Goal: Task Accomplishment & Management: Use online tool/utility

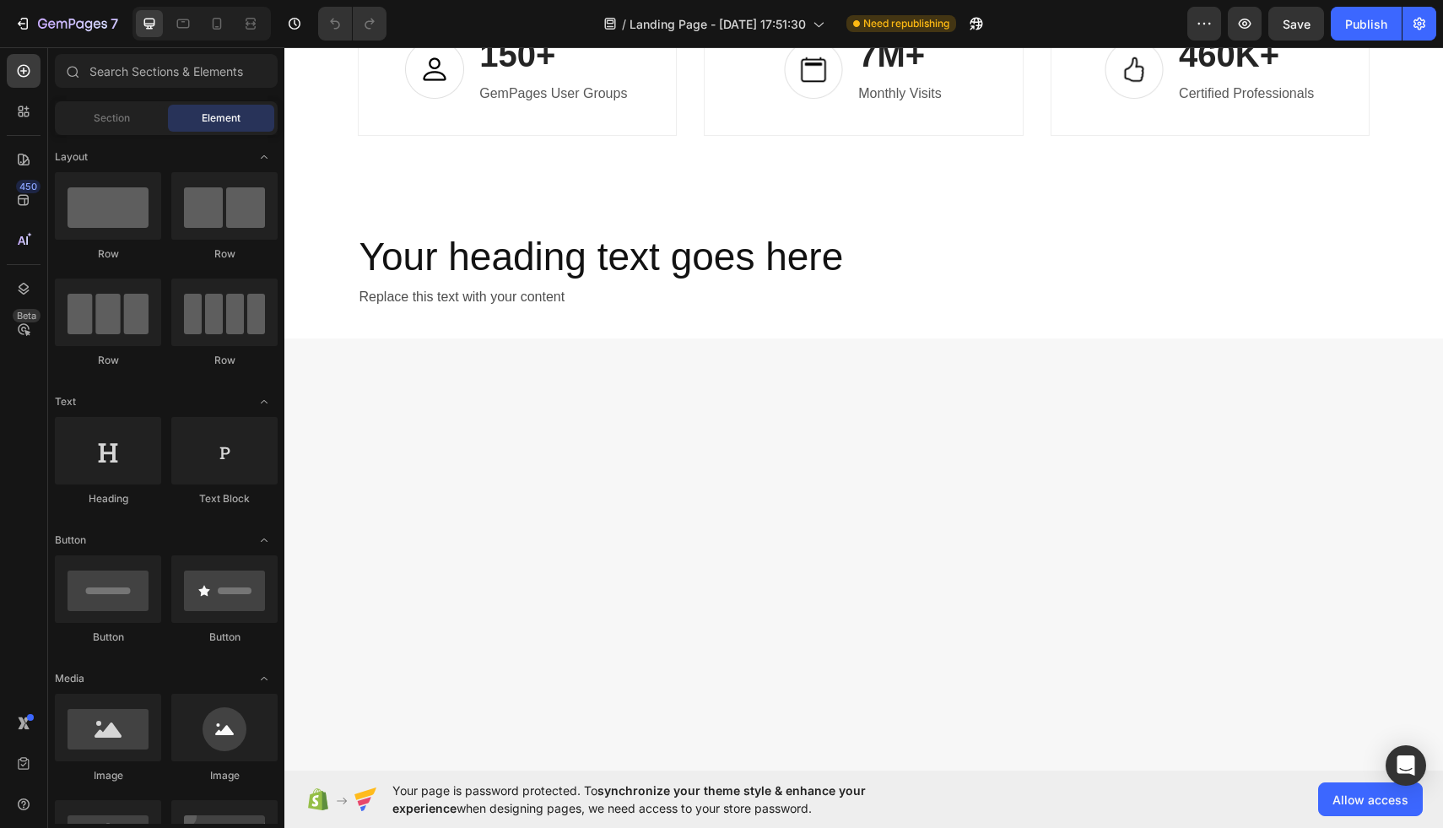
scroll to position [3000, 0]
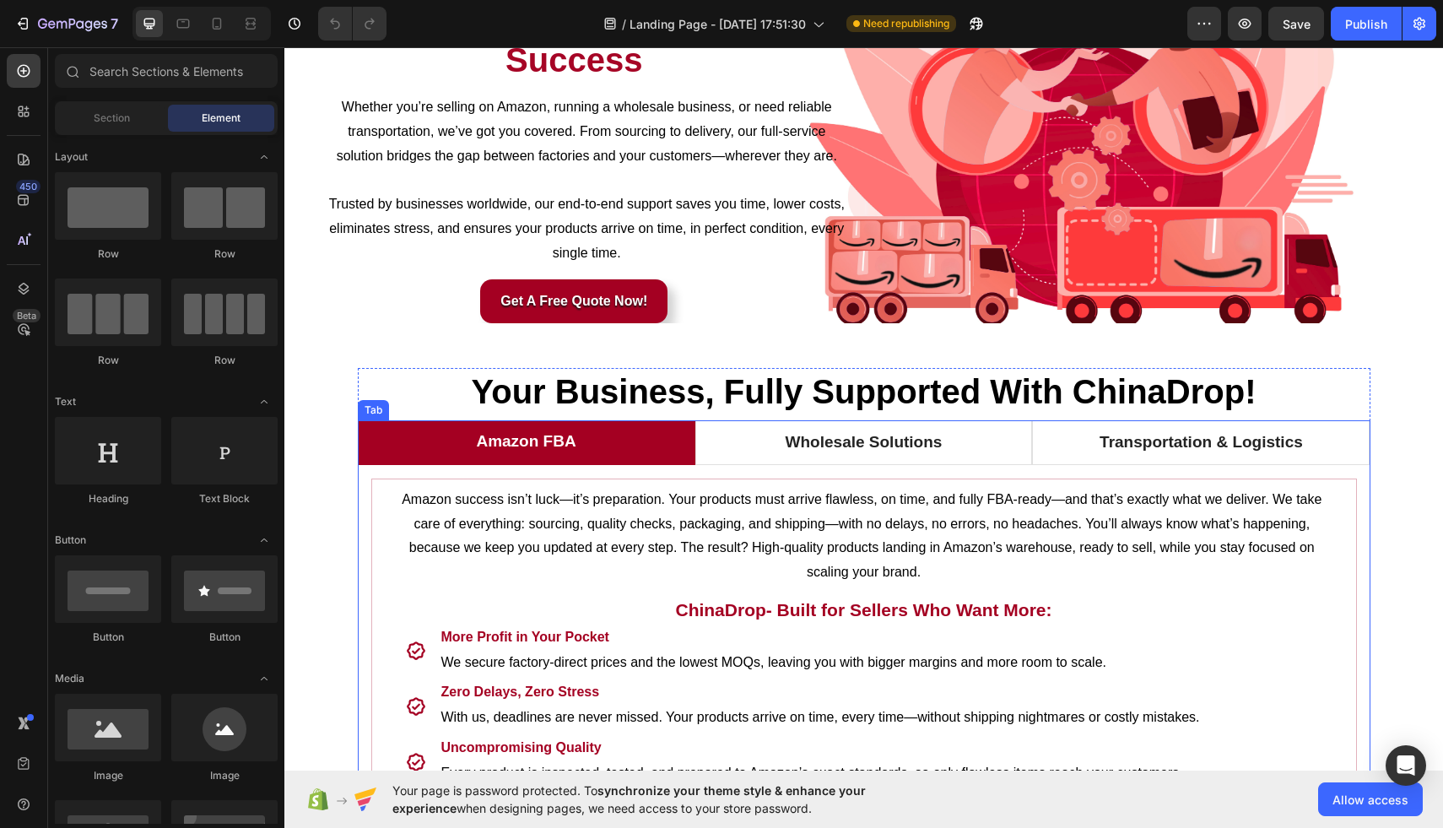
click at [871, 467] on div "Amazon success isn’t luck—it’s preparation. Your products must arrive flawless,…" at bounding box center [864, 722] width 1012 height 514
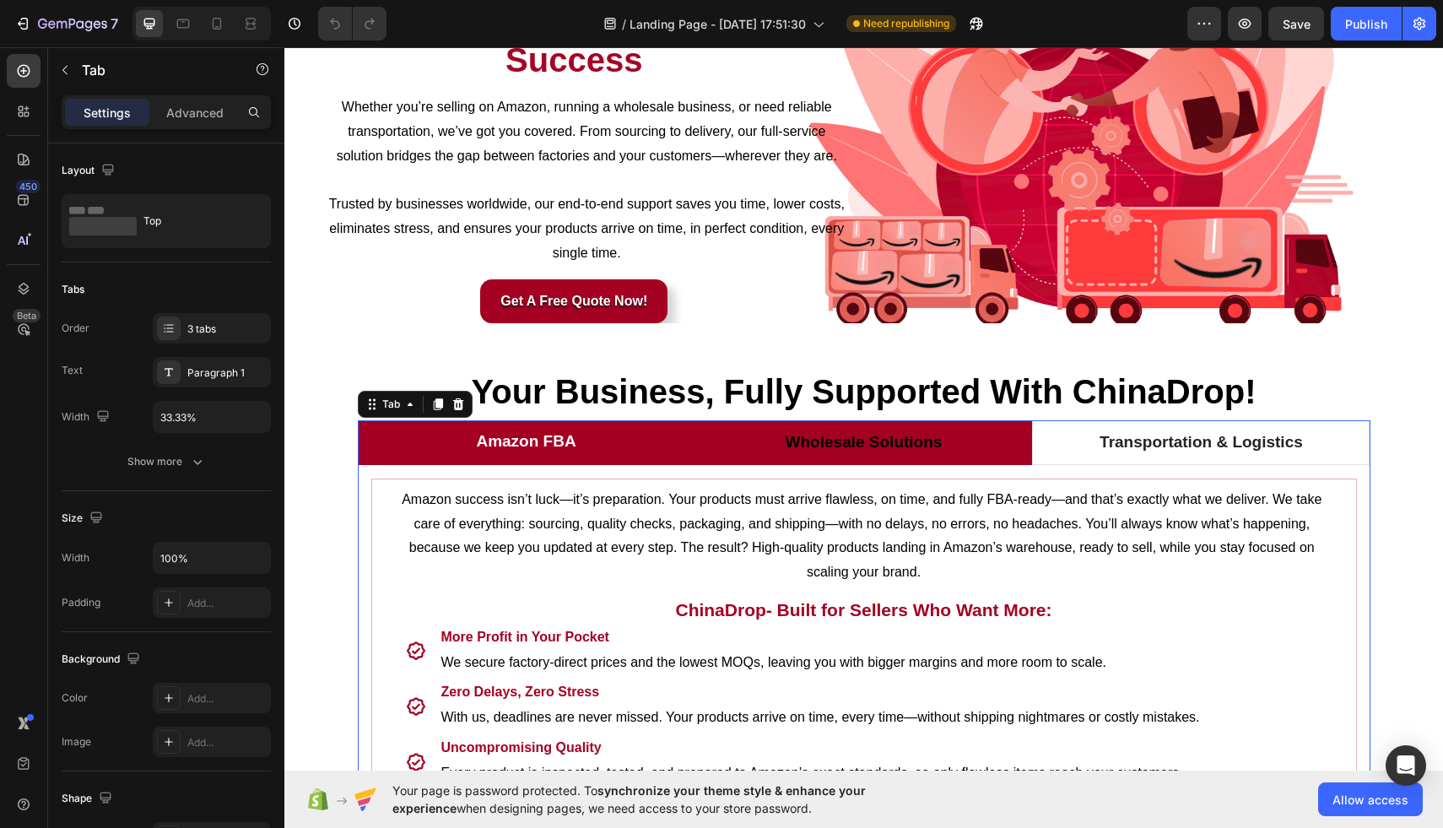
click at [871, 445] on p "Wholesale Solutions" at bounding box center [863, 442] width 157 height 24
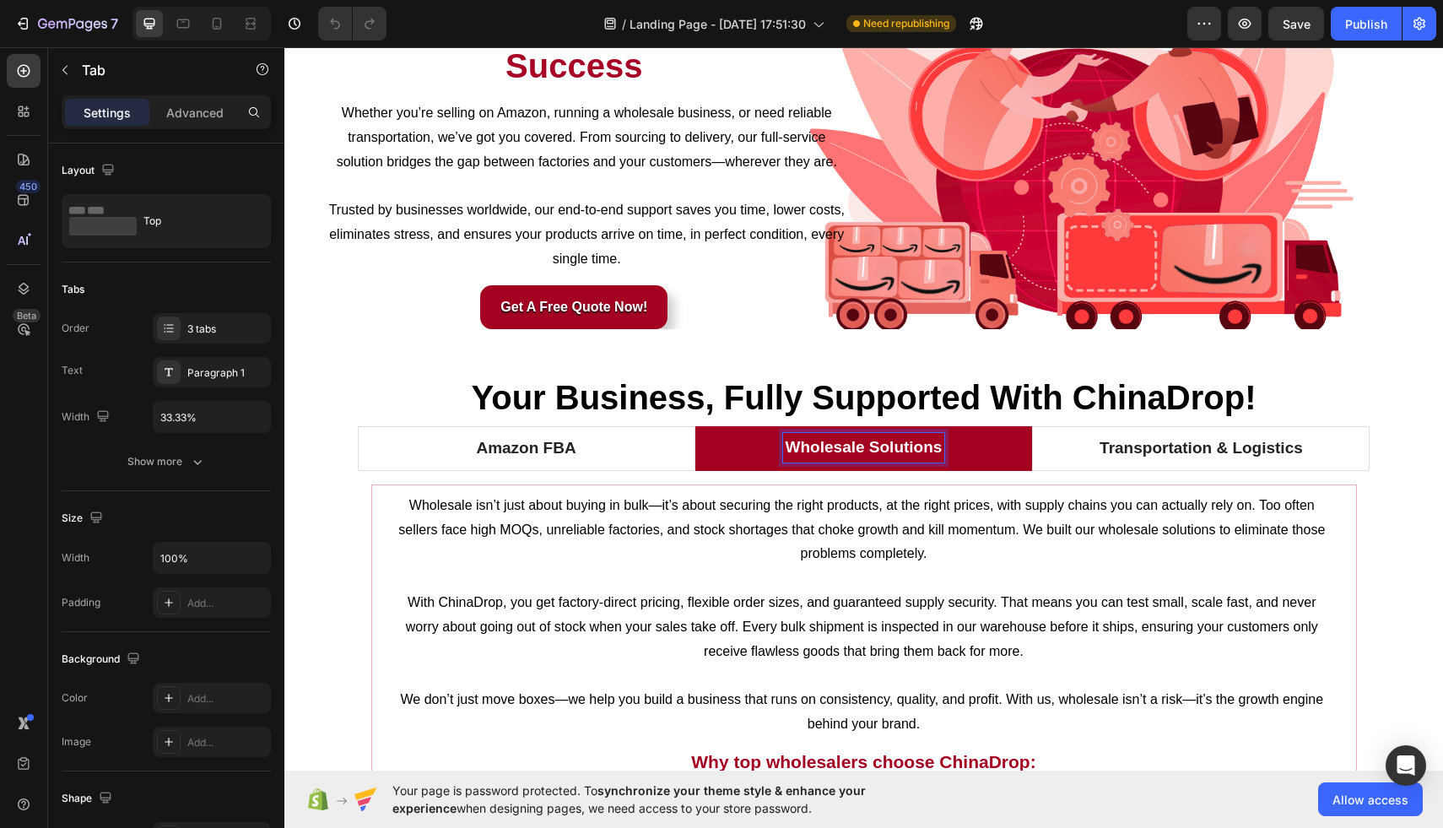
scroll to position [153, 0]
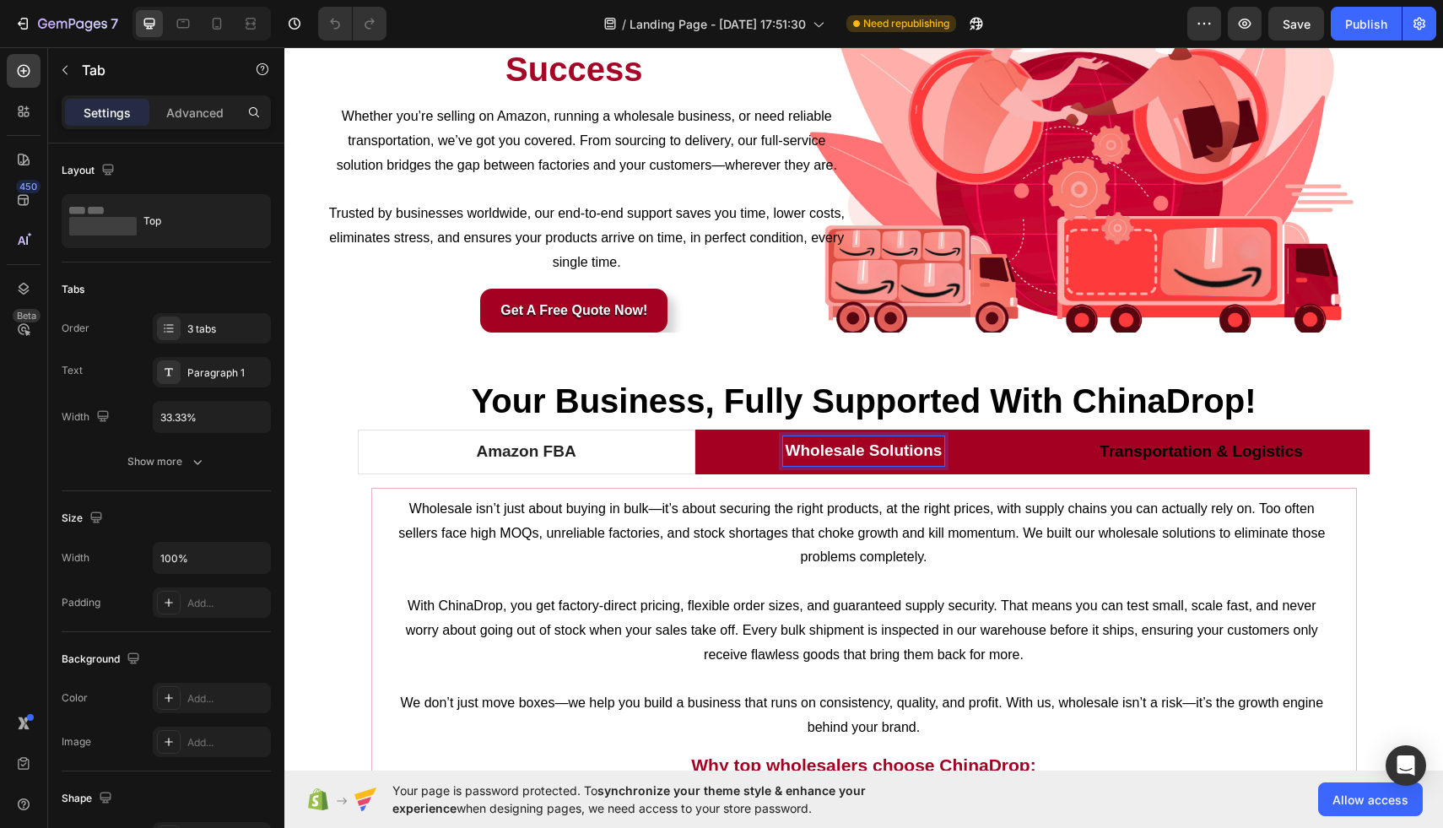
click at [1134, 437] on div "Transportation & Logistics" at bounding box center [1201, 452] width 208 height 30
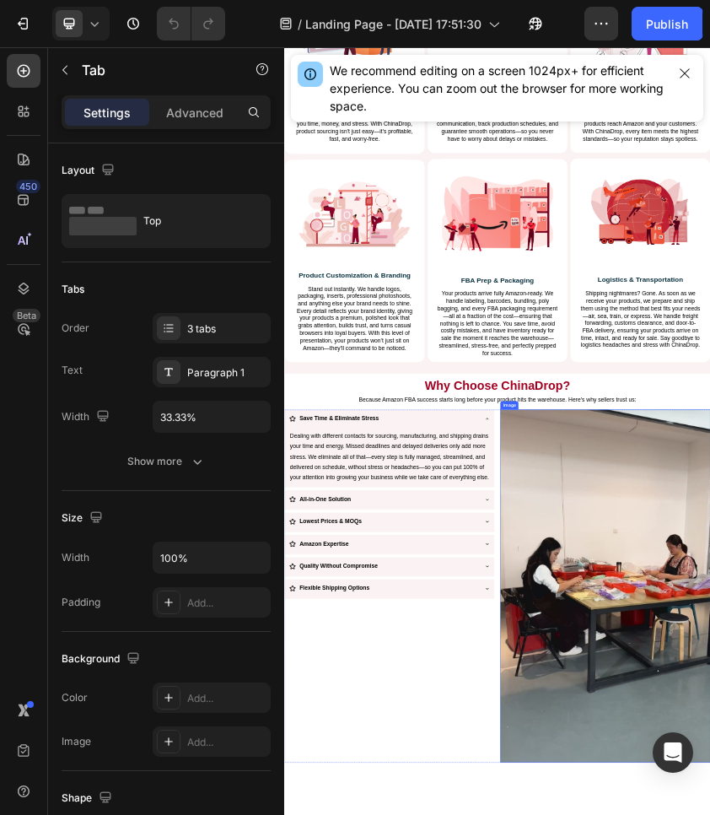
scroll to position [1356, 0]
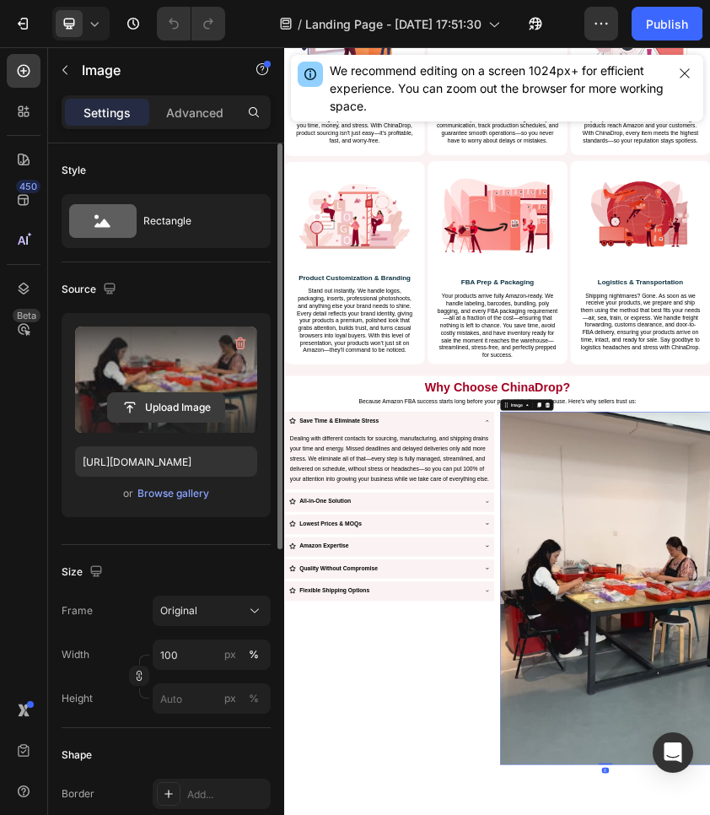
click at [154, 412] on input "file" at bounding box center [166, 407] width 116 height 29
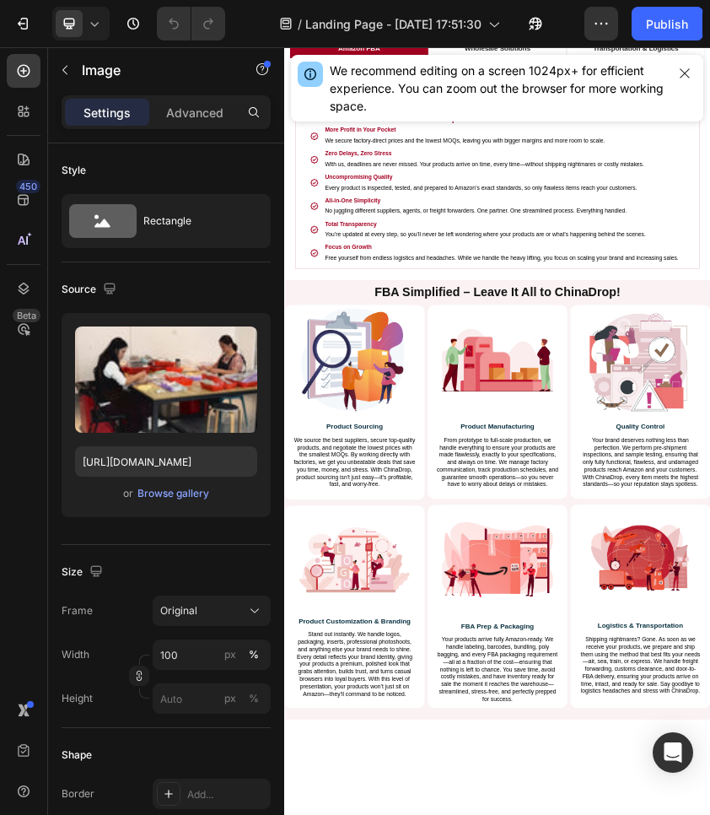
scroll to position [0, 0]
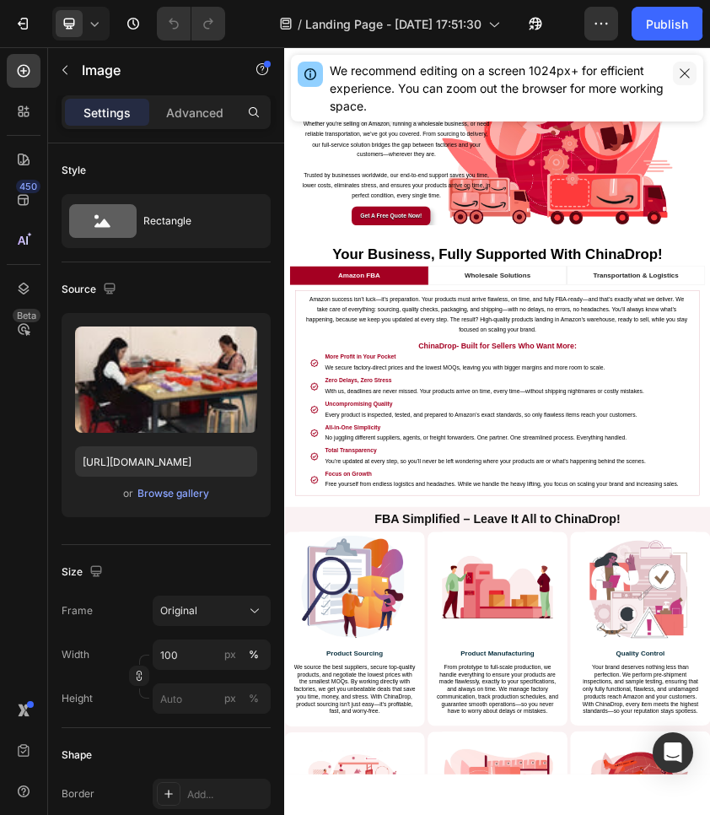
click at [685, 71] on icon "button" at bounding box center [684, 73] width 13 height 13
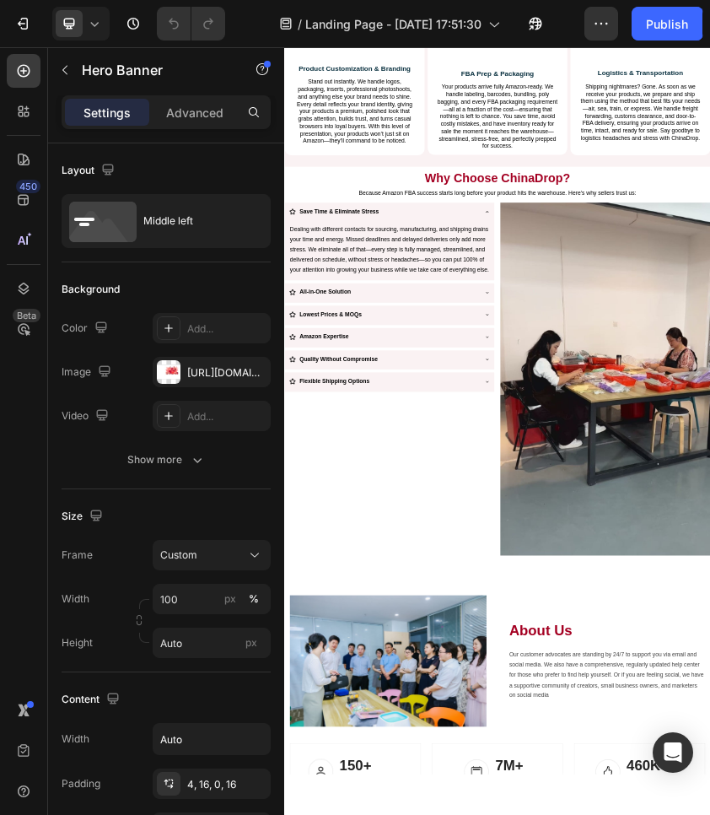
scroll to position [1852, 0]
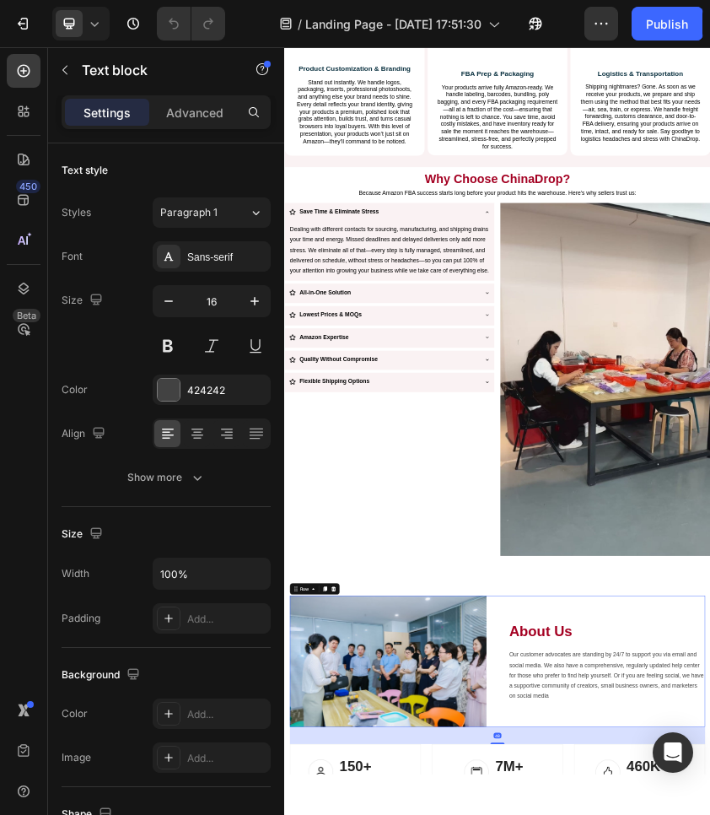
scroll to position [1792, 0]
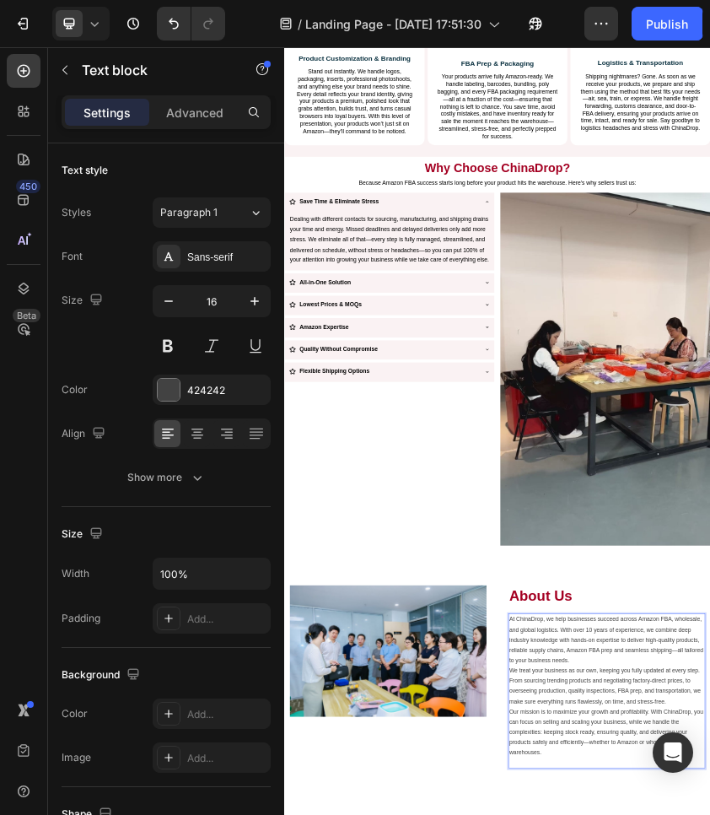
scroll to position [1878, 0]
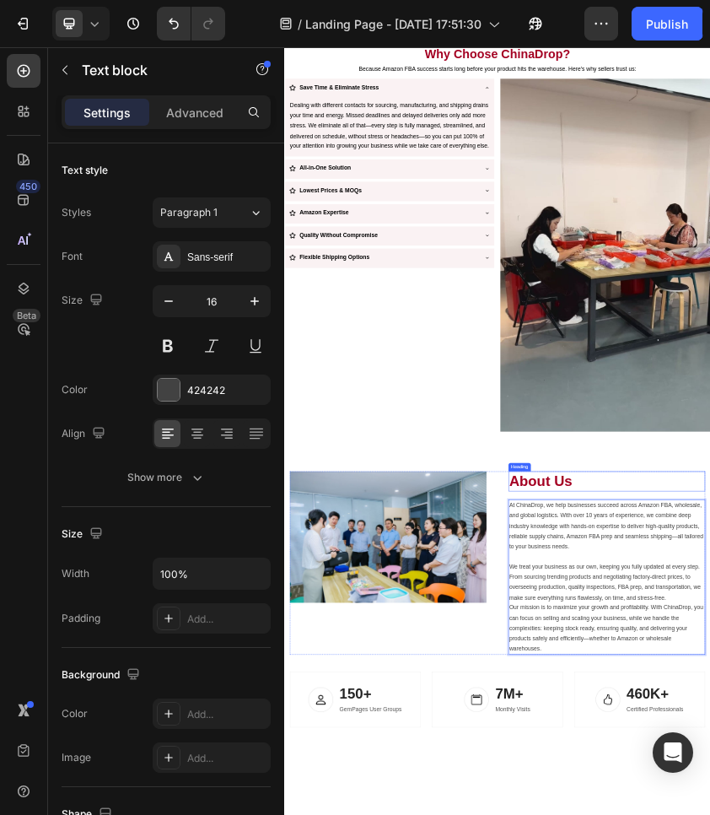
scroll to position [2173, 0]
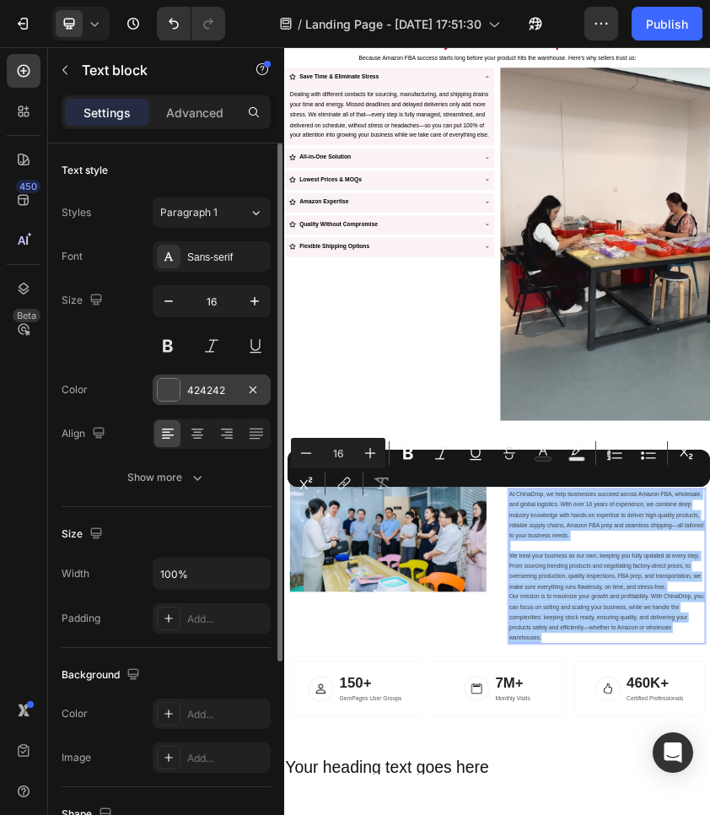
click at [169, 389] on div at bounding box center [169, 390] width 22 height 22
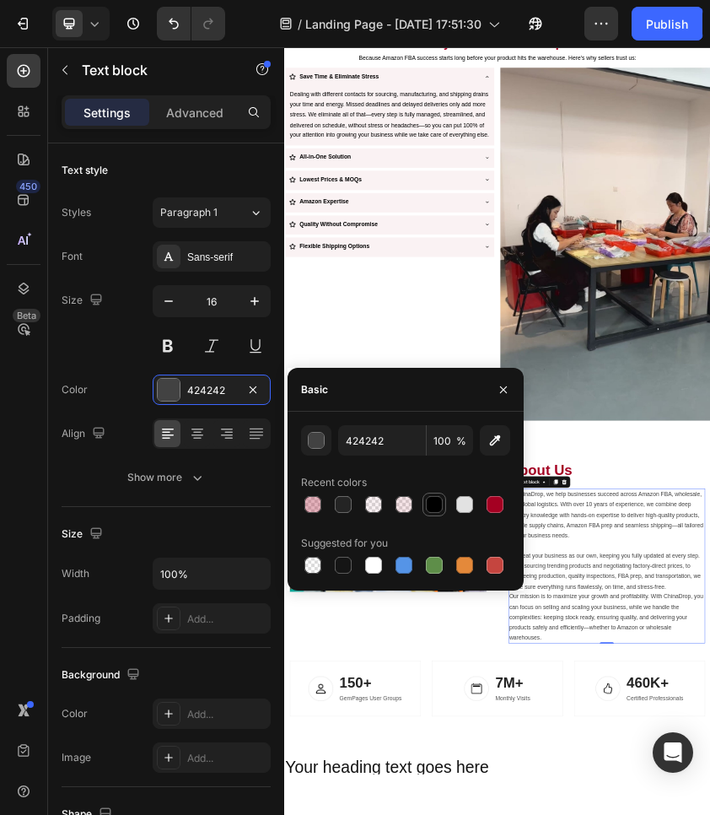
click at [443, 507] on div at bounding box center [434, 504] width 20 height 20
type input "000000"
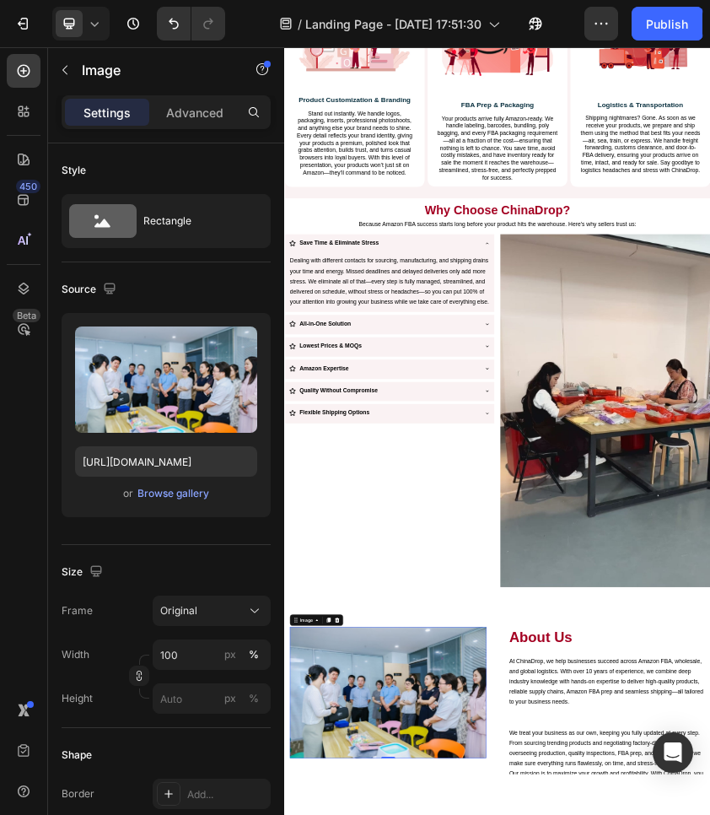
scroll to position [1767, 0]
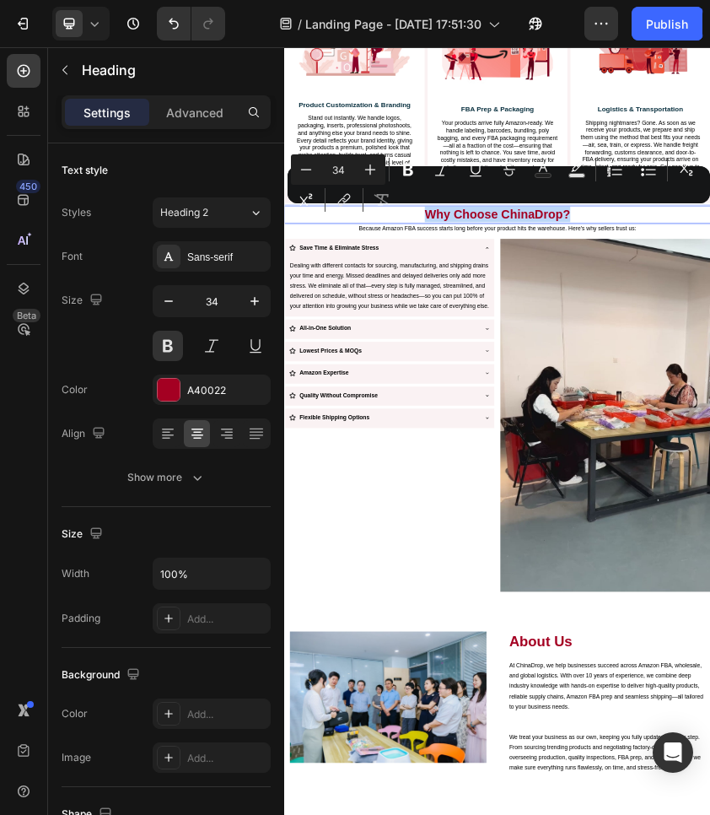
copy p "Why Choose ChinaDrop?"
click at [549, 625] on p "Dealing with different contacts for sourcing, manufacturing, and shipping drain…" at bounding box center [534, 636] width 474 height 121
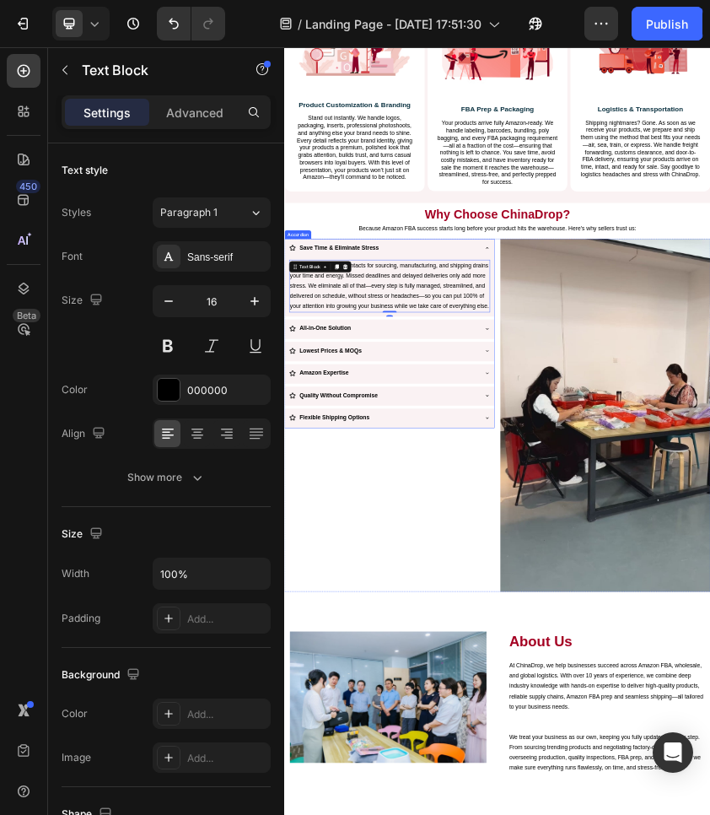
click at [638, 545] on div "Save Time & Eliminate Stress" at bounding box center [520, 547] width 451 height 30
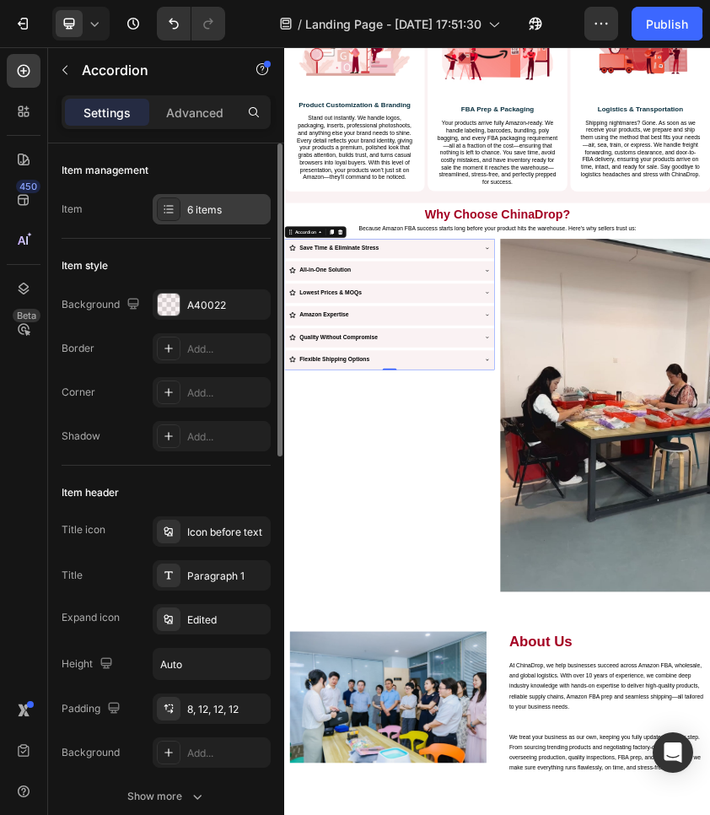
click at [218, 203] on div "6 items" at bounding box center [226, 209] width 79 height 15
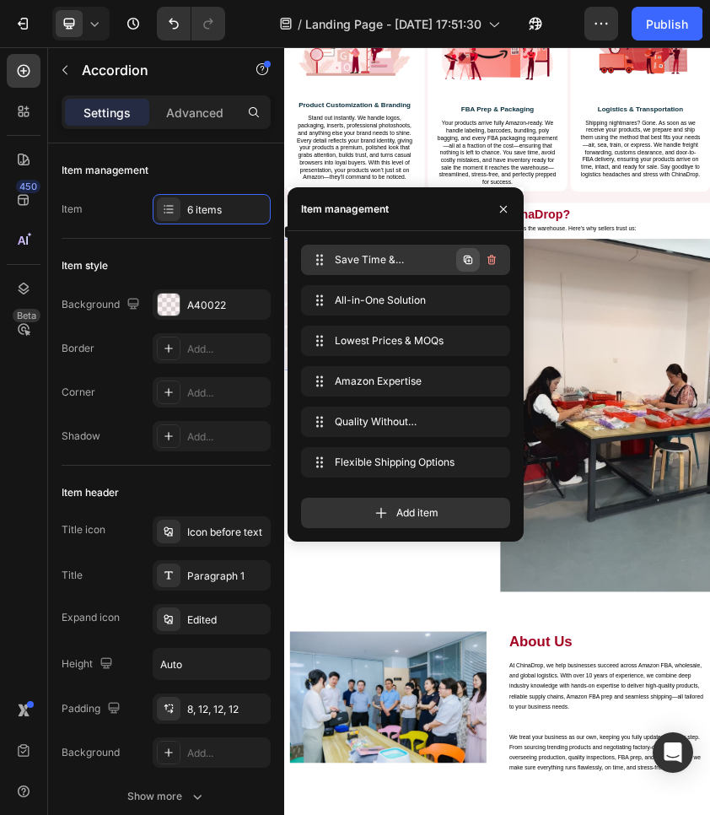
click at [472, 256] on icon "button" at bounding box center [467, 259] width 13 height 13
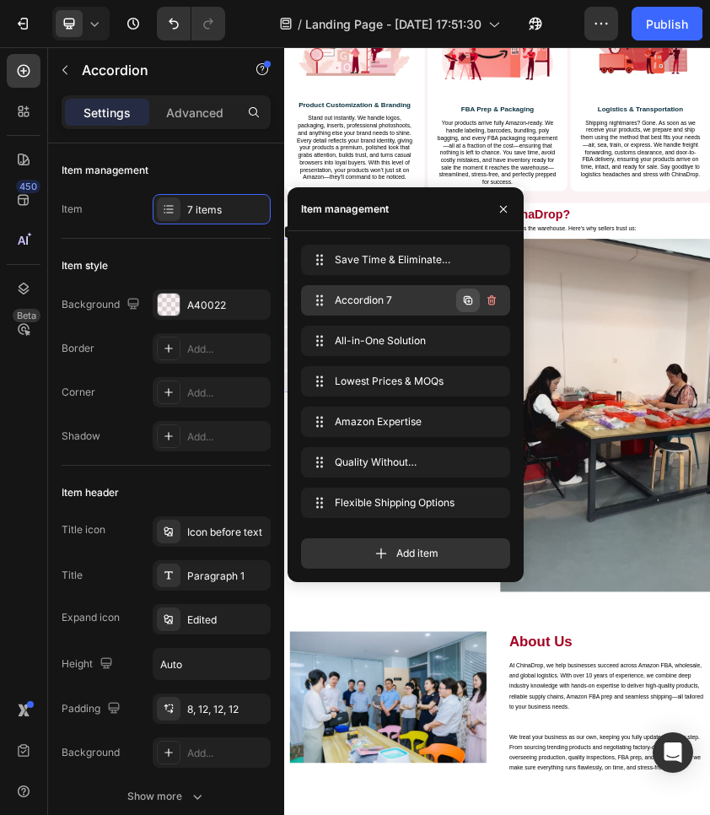
click at [470, 305] on icon "button" at bounding box center [468, 300] width 8 height 8
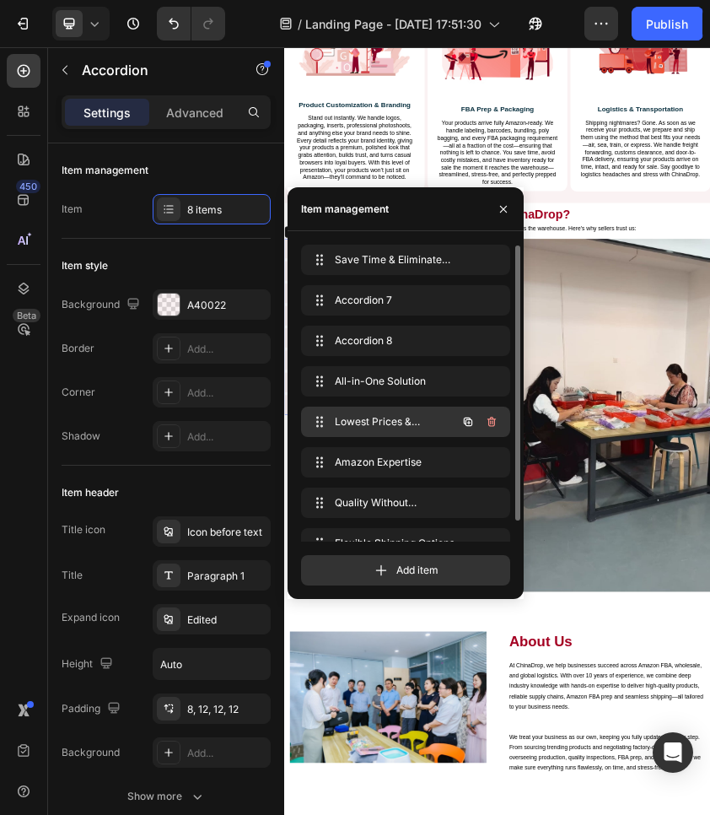
scroll to position [24, 0]
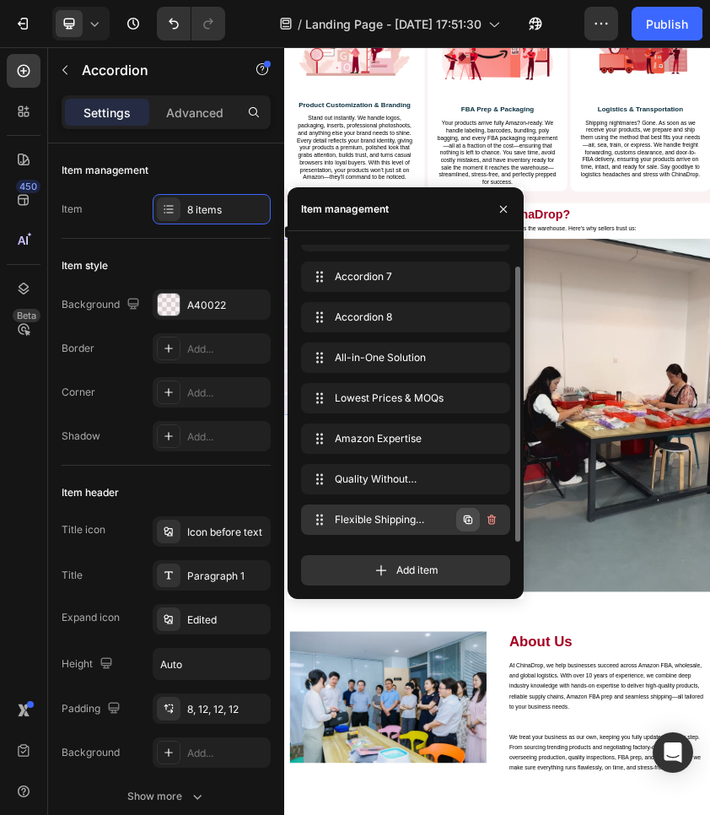
click at [471, 520] on icon "button" at bounding box center [467, 519] width 13 height 13
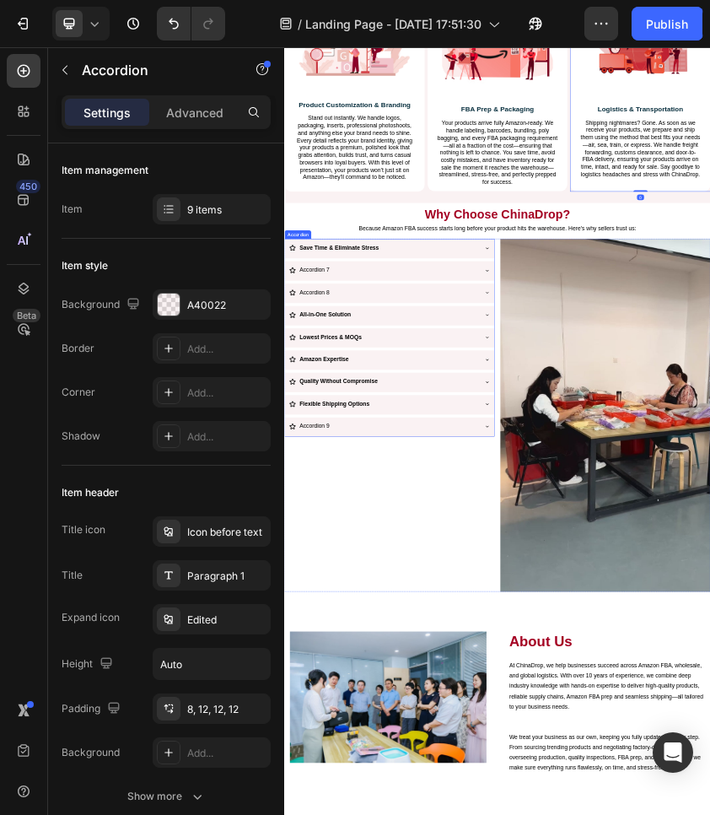
click at [390, 591] on div "Accordion 7" at bounding box center [355, 600] width 77 height 30
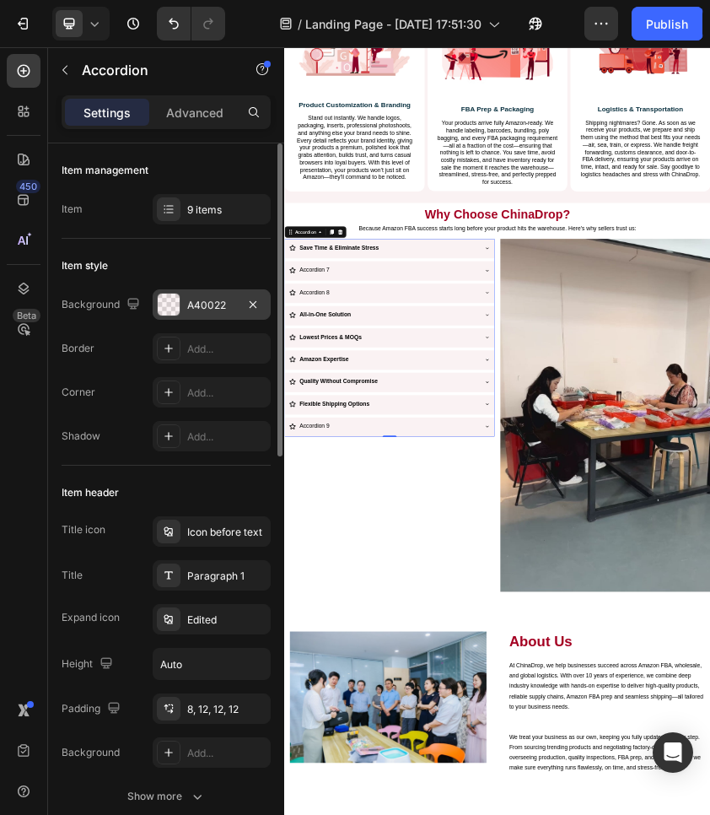
click at [166, 304] on div at bounding box center [169, 305] width 22 height 22
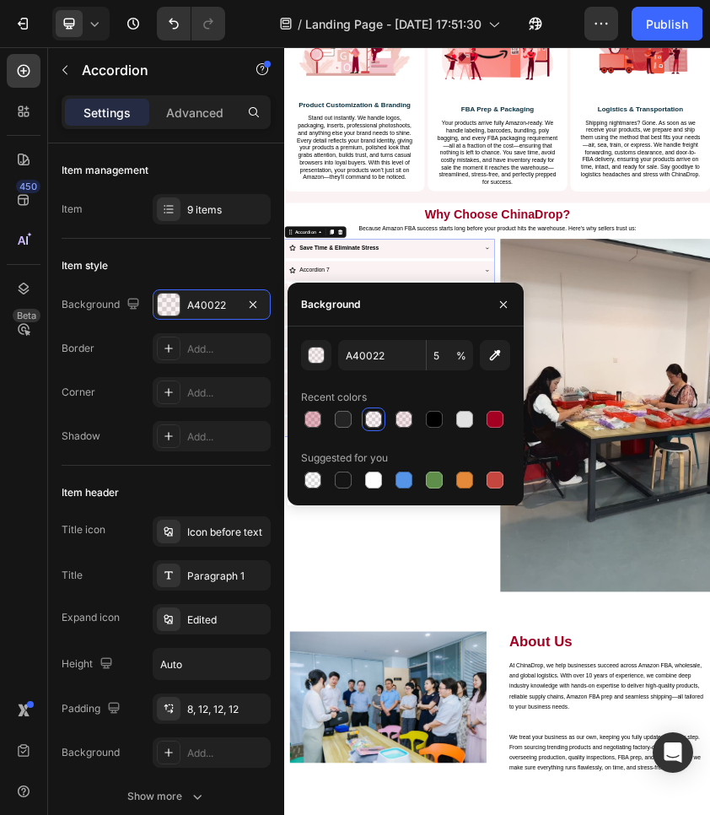
click at [519, 575] on div "Save Time & Eliminate Stress Accordion 7 Accordion 8 All-in-One Solution Lowest…" at bounding box center [533, 760] width 499 height 470
click at [329, 625] on div "Save Time & Eliminate Stress Accordion 7 Accordion 8 All-in-One Solution Lowest…" at bounding box center [533, 760] width 499 height 470
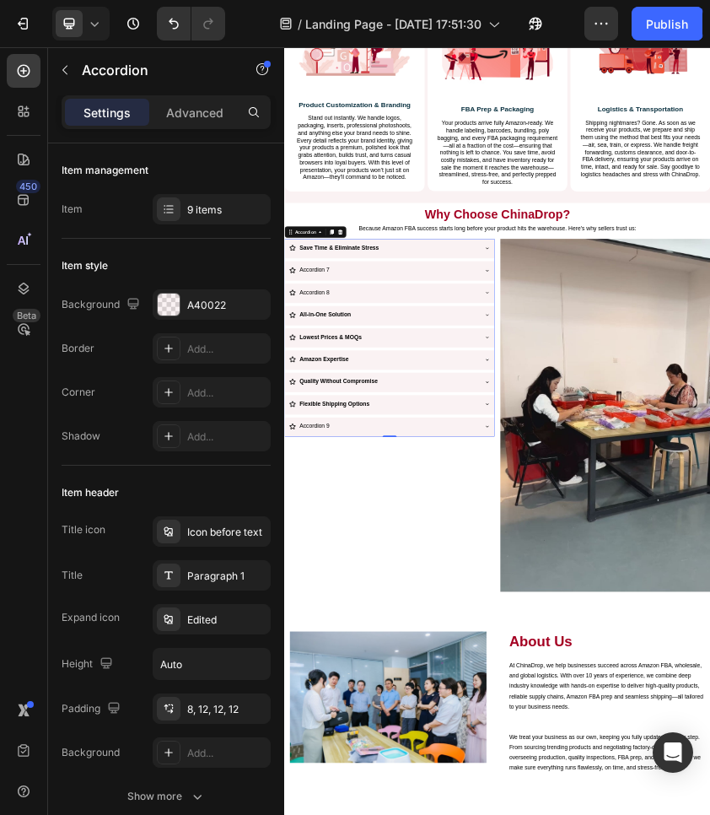
click at [342, 601] on div "Accordion 7" at bounding box center [355, 600] width 77 height 30
click at [342, 601] on p "Accordion 7" at bounding box center [356, 599] width 72 height 24
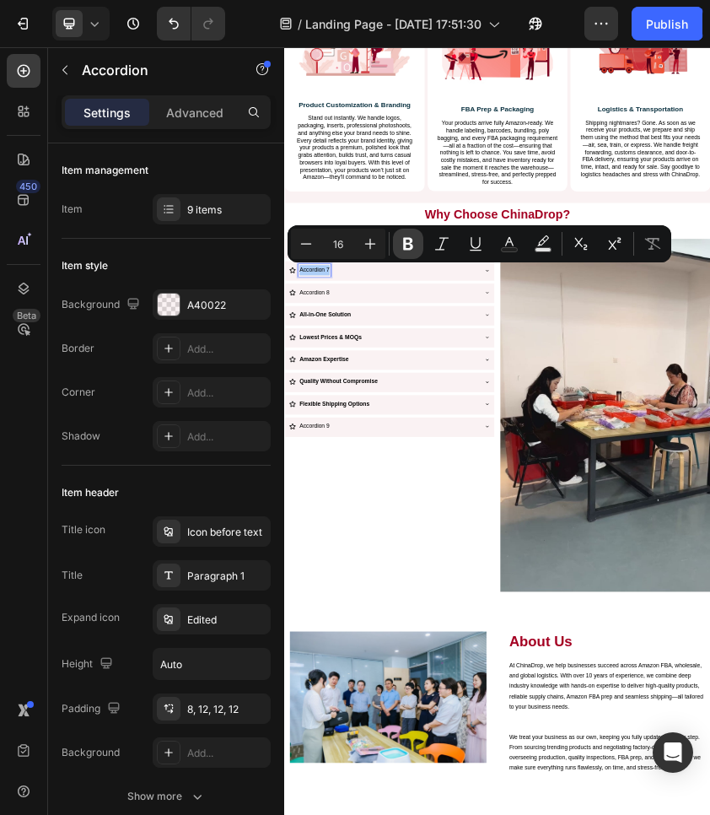
click at [409, 244] on icon "Editor contextual toolbar" at bounding box center [408, 244] width 10 height 13
click at [348, 650] on p "Accordion 8" at bounding box center [356, 652] width 72 height 24
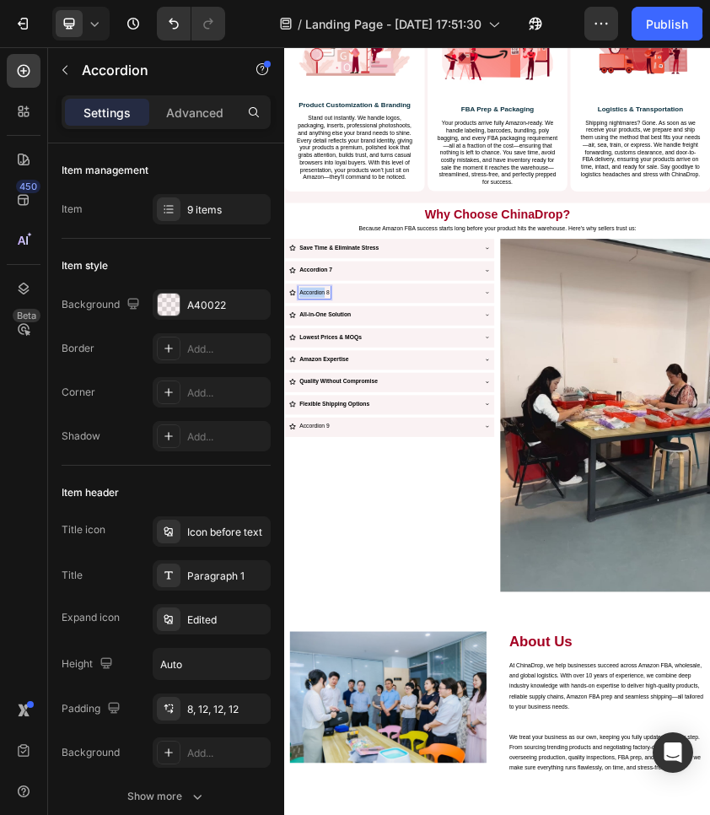
click at [348, 650] on p "Accordion 8" at bounding box center [356, 652] width 72 height 24
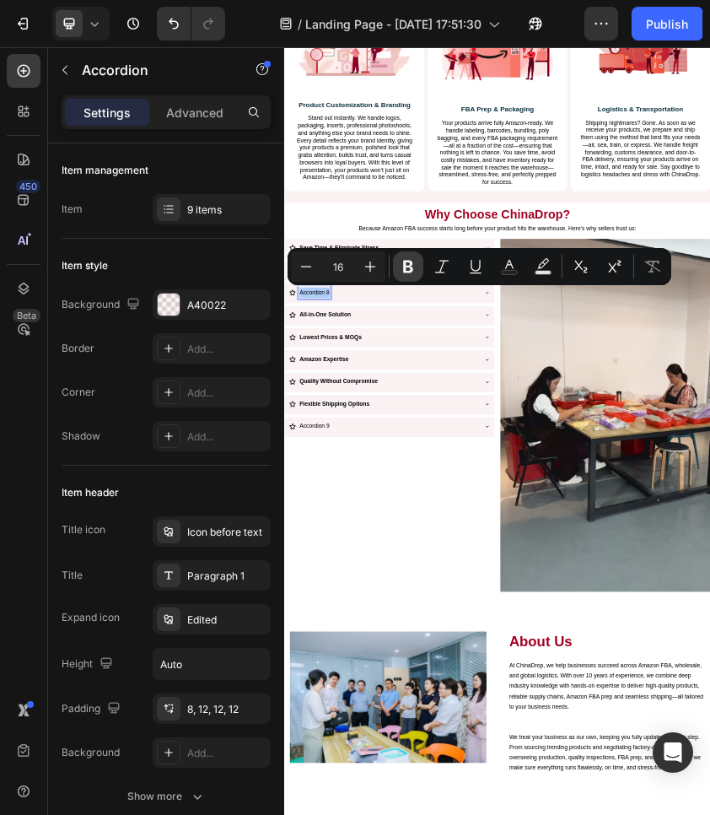
click at [408, 265] on icon "Editor contextual toolbar" at bounding box center [408, 266] width 17 height 17
click at [515, 698] on div "All-in-One Solution" at bounding box center [520, 706] width 451 height 30
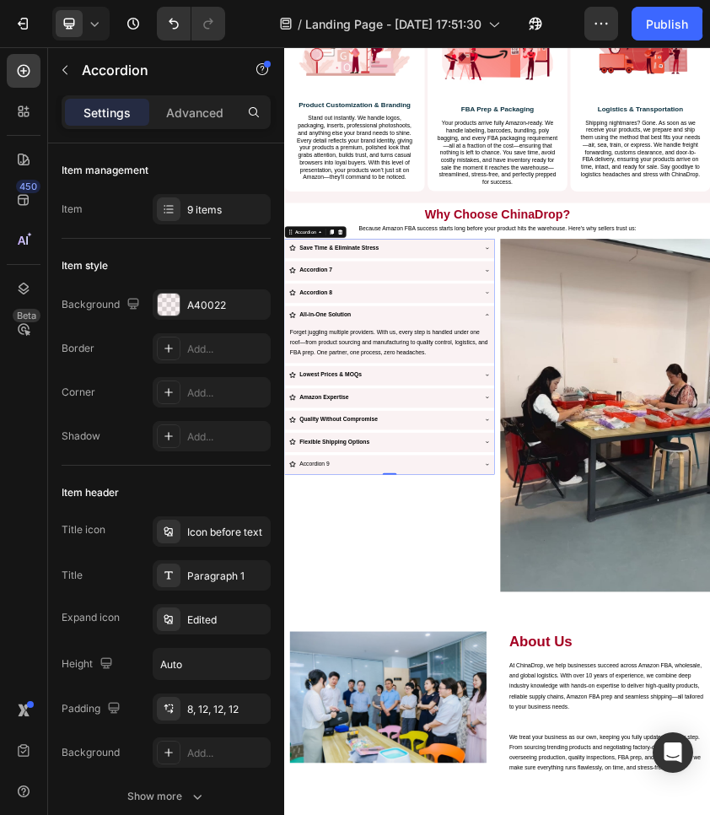
click at [561, 683] on div "Save Time & Eliminate Stress Accordion 7 Accordion 8 All-in-One Solution Forget…" at bounding box center [533, 805] width 499 height 560
click at [563, 596] on div "Accordion 7" at bounding box center [520, 600] width 451 height 30
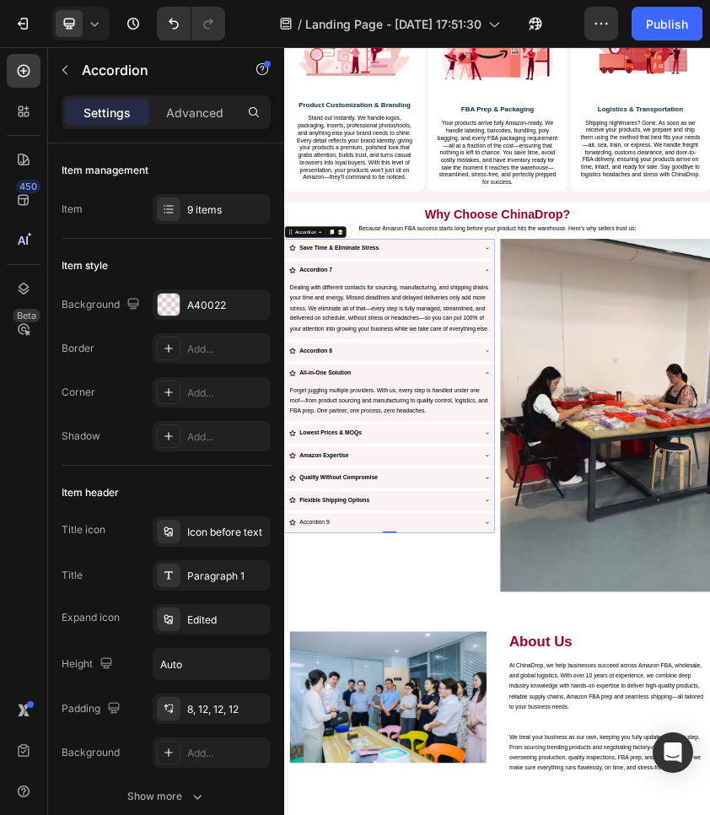
click at [498, 812] on div "Accordion 8" at bounding box center [534, 792] width 498 height 46
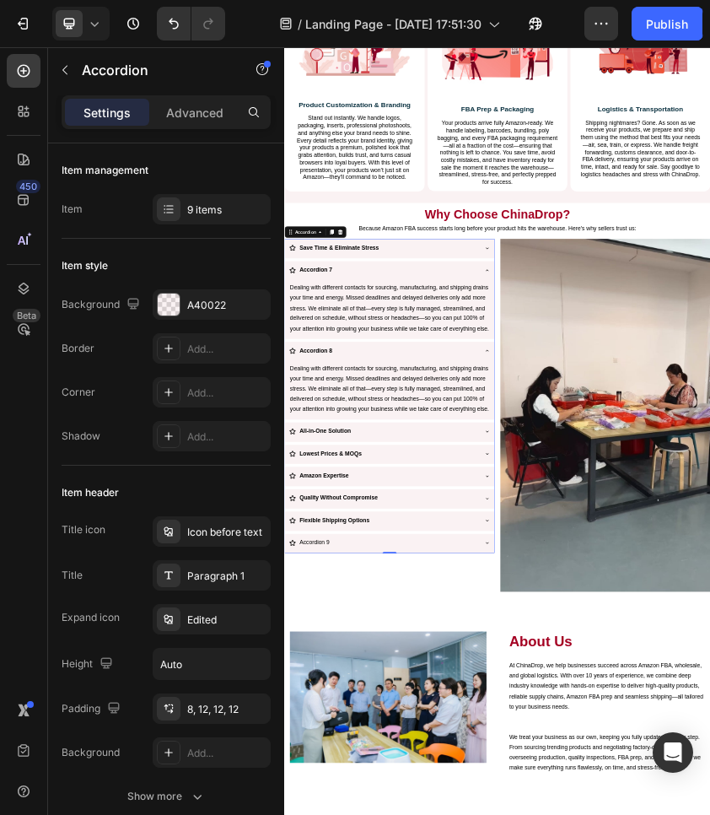
click at [339, 595] on strong "Accordion 7" at bounding box center [359, 598] width 78 height 14
click at [427, 651] on p "Dealing with different contacts for sourcing, manufacturing, and shipping drain…" at bounding box center [534, 689] width 474 height 121
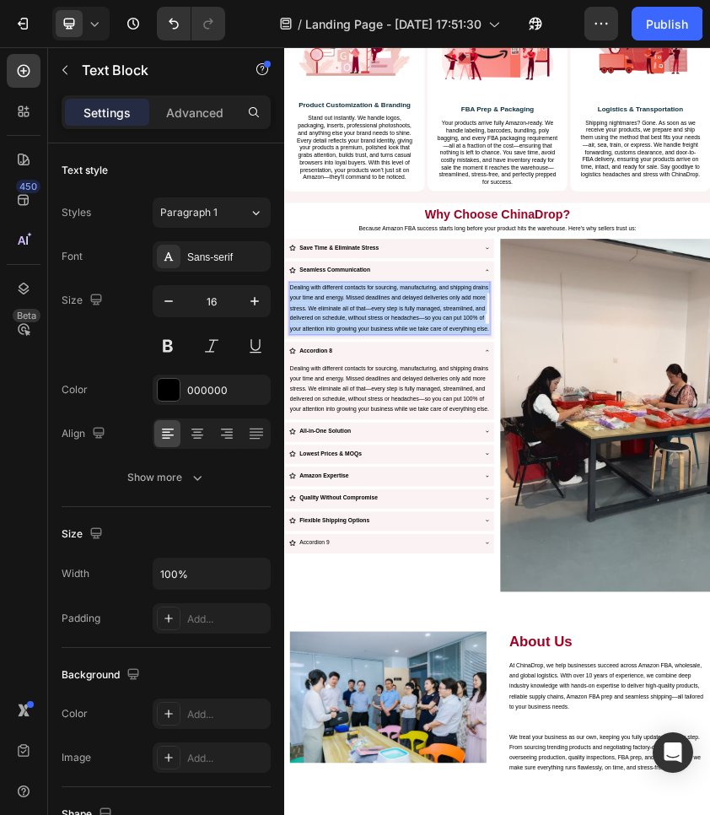
click at [427, 651] on p "Dealing with different contacts for sourcing, manufacturing, and shipping drain…" at bounding box center [534, 689] width 474 height 121
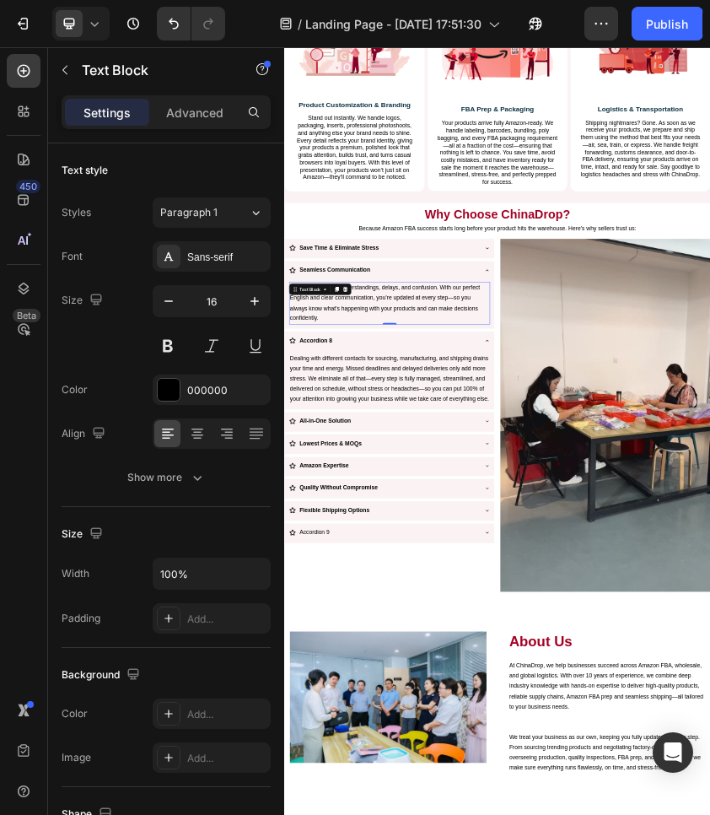
click at [348, 769] on strong "Accordion 8" at bounding box center [359, 765] width 78 height 14
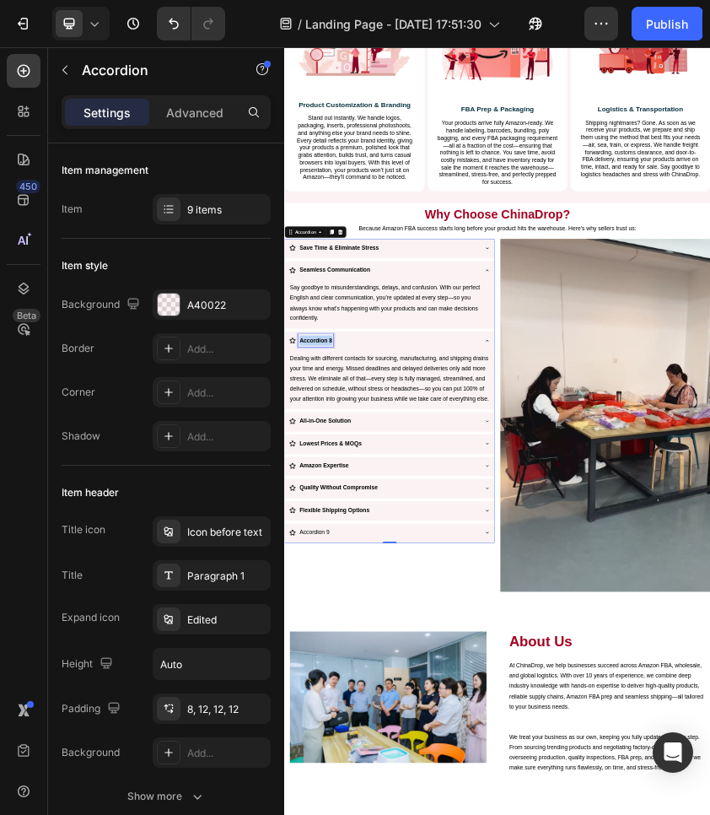
click at [348, 769] on strong "Accordion 8" at bounding box center [359, 765] width 78 height 14
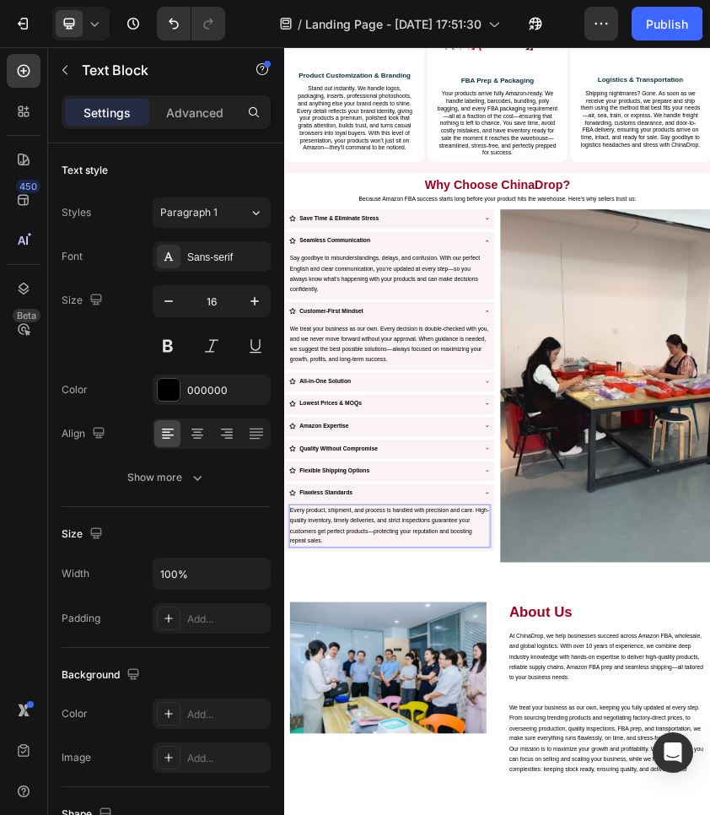
scroll to position [1875, 0]
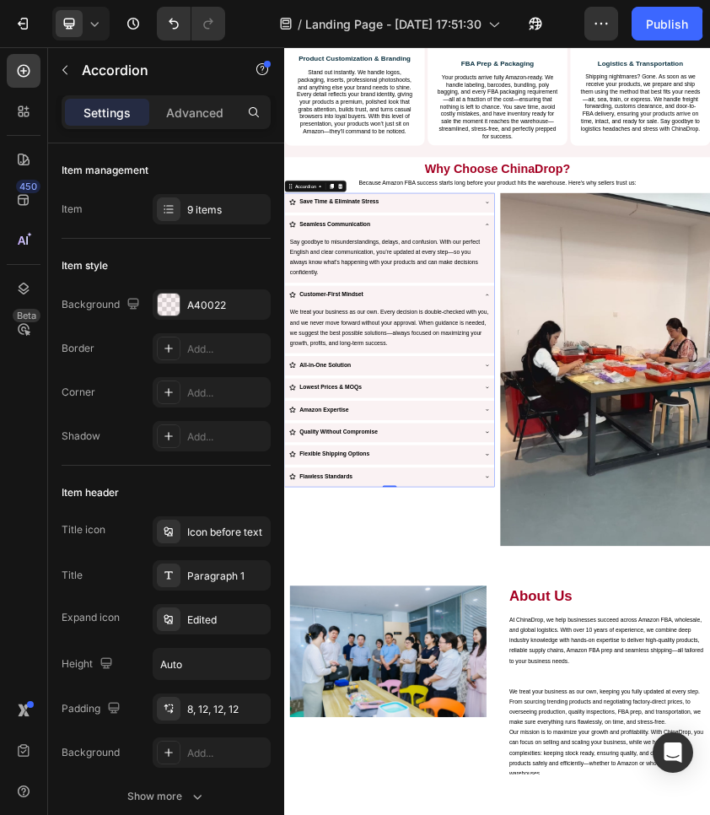
click at [718, 660] on div "Customer-First Mindset" at bounding box center [520, 658] width 451 height 30
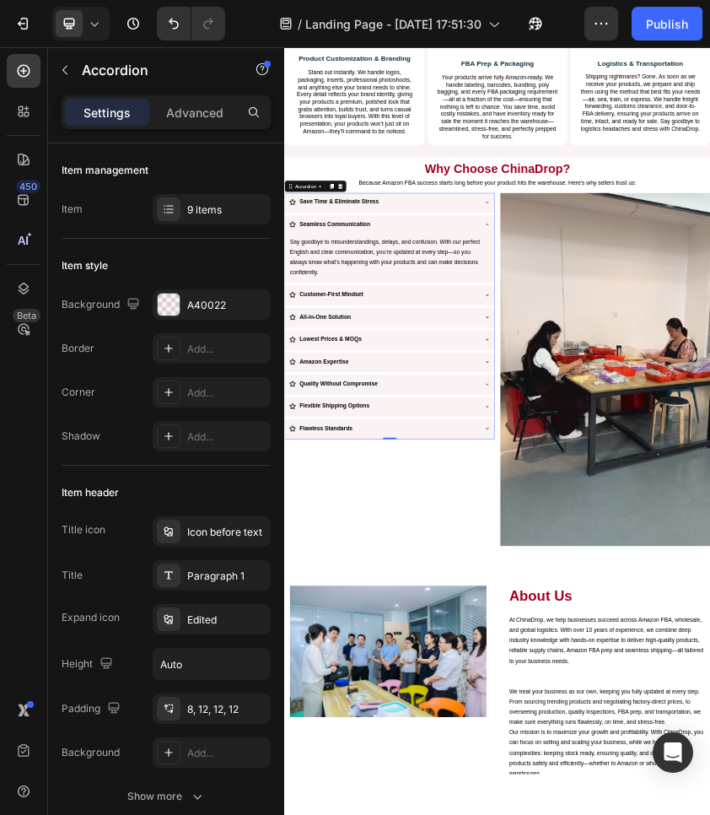
click at [698, 502] on div "Seamless Communication" at bounding box center [520, 491] width 451 height 30
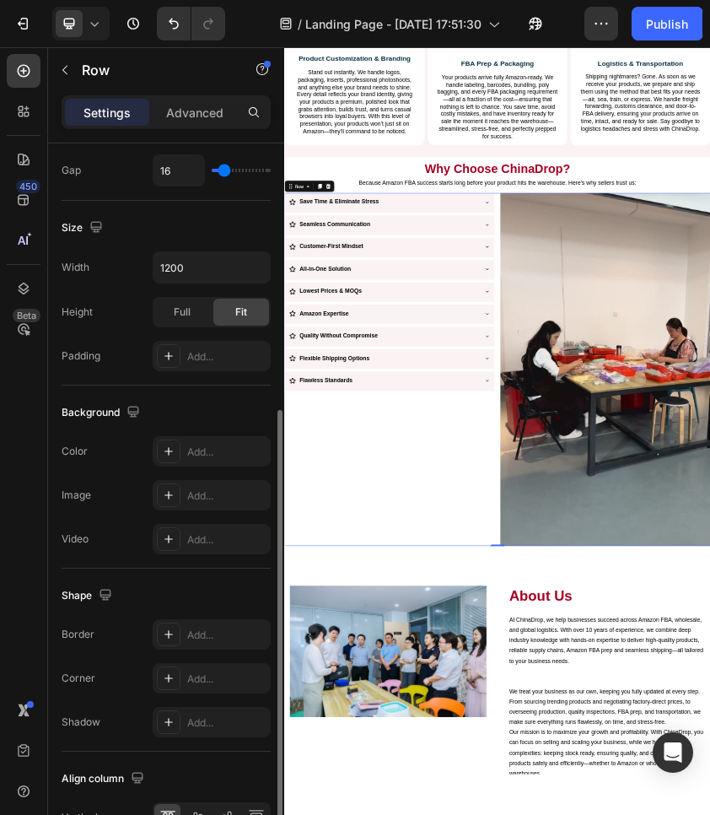
scroll to position [502, 0]
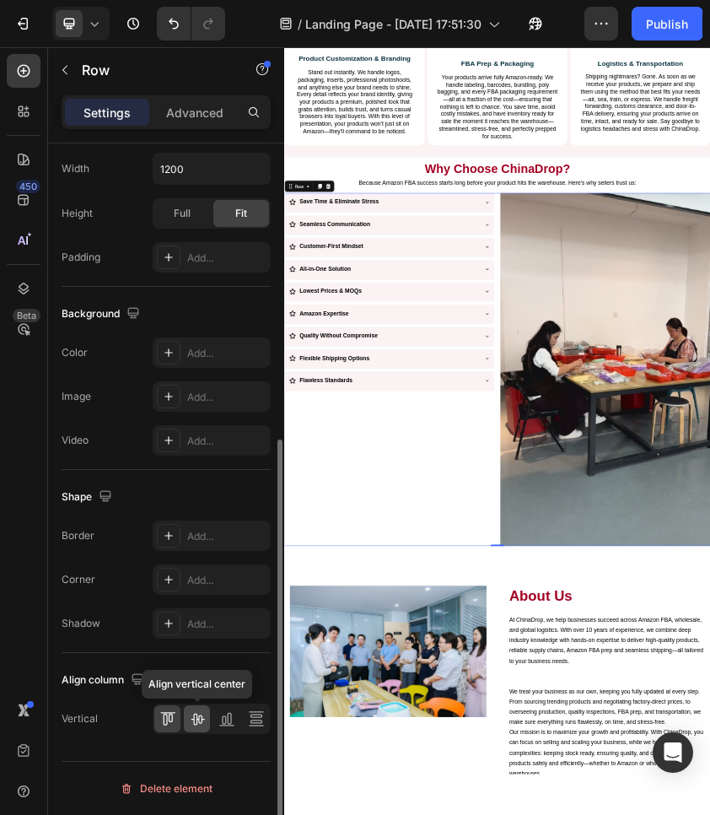
click at [204, 722] on icon at bounding box center [197, 718] width 17 height 17
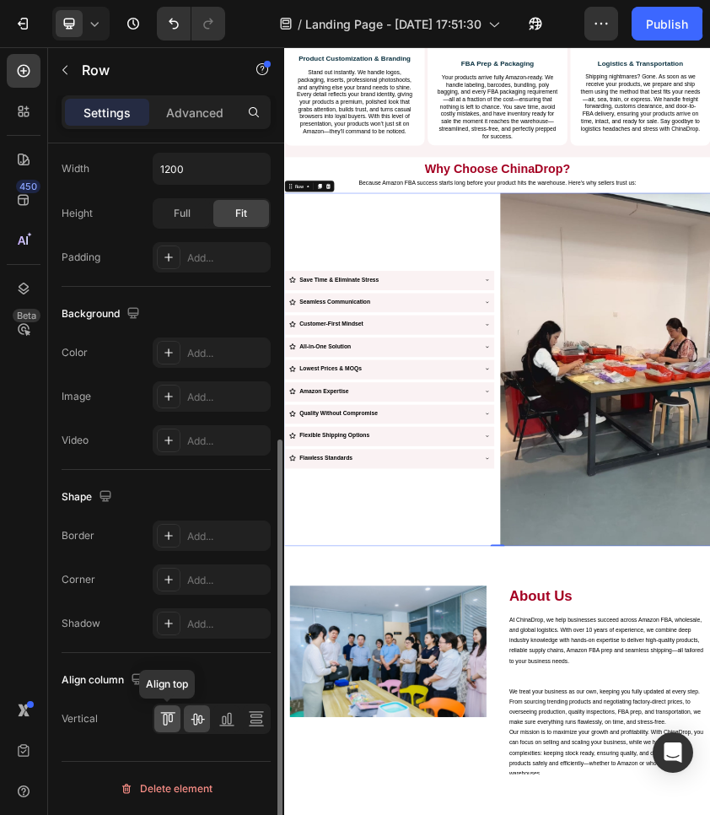
click at [159, 731] on div at bounding box center [167, 718] width 26 height 27
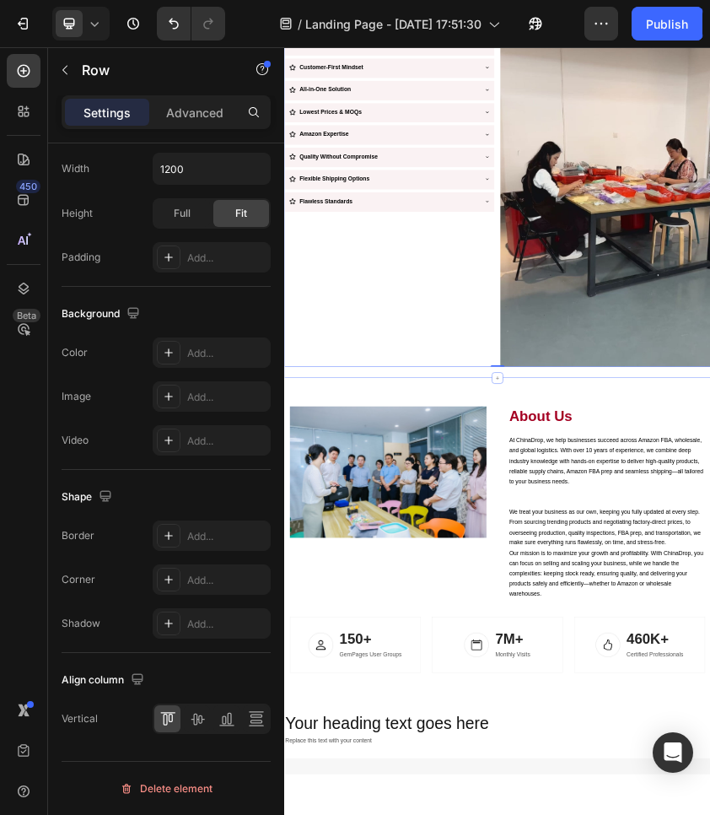
scroll to position [2306, 0]
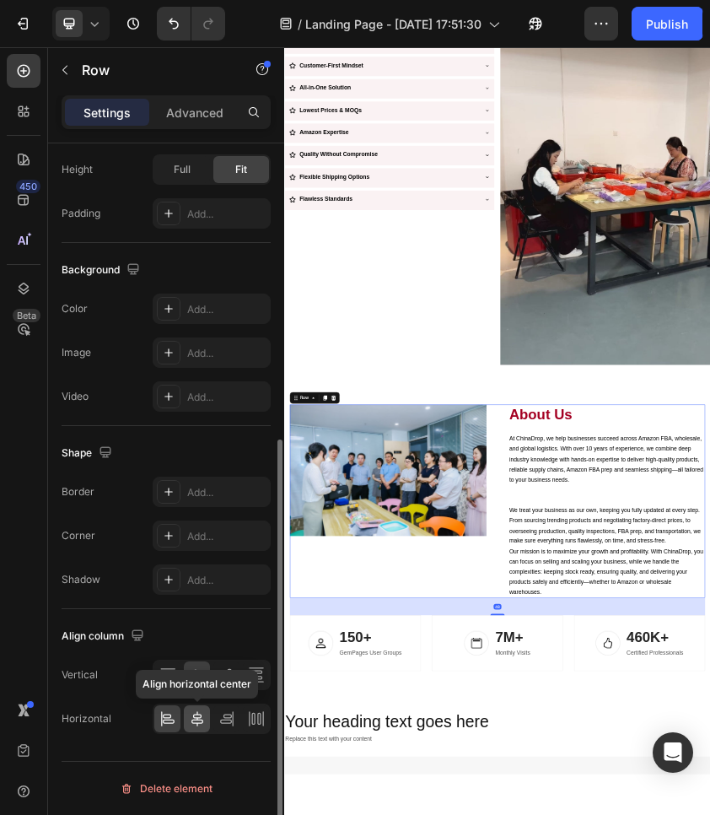
click at [191, 710] on div at bounding box center [197, 718] width 26 height 27
click at [202, 677] on icon at bounding box center [197, 676] width 13 height 12
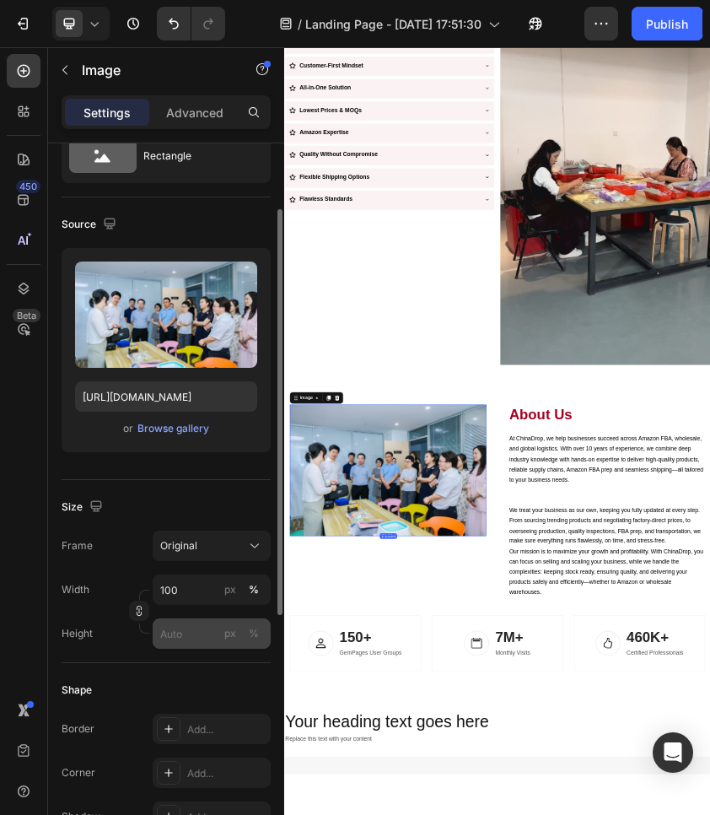
scroll to position [84, 0]
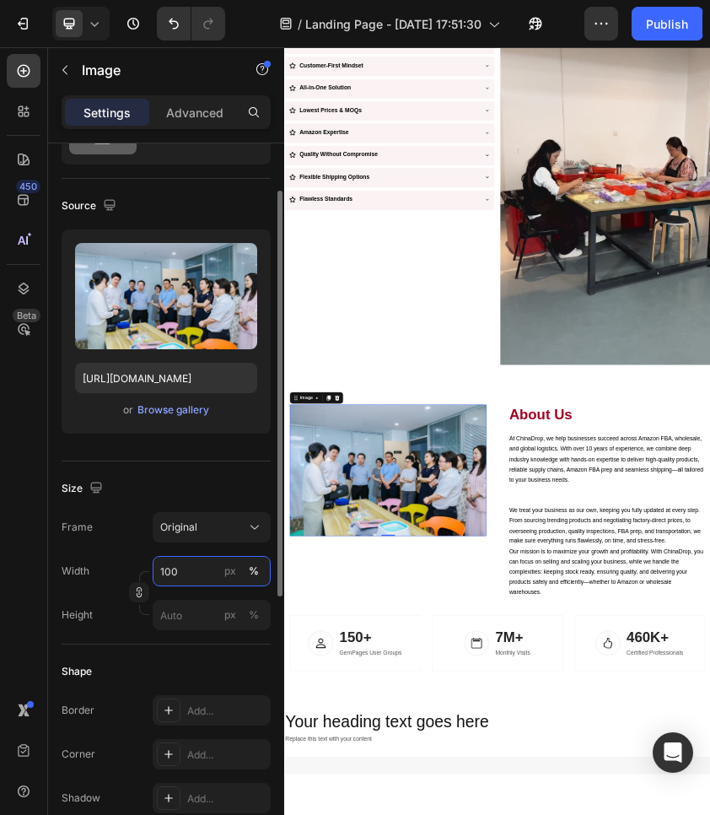
click at [195, 567] on input "100" at bounding box center [212, 571] width 118 height 30
click at [213, 542] on div "Frame Original Width 100 px % Height px %" at bounding box center [166, 571] width 209 height 118
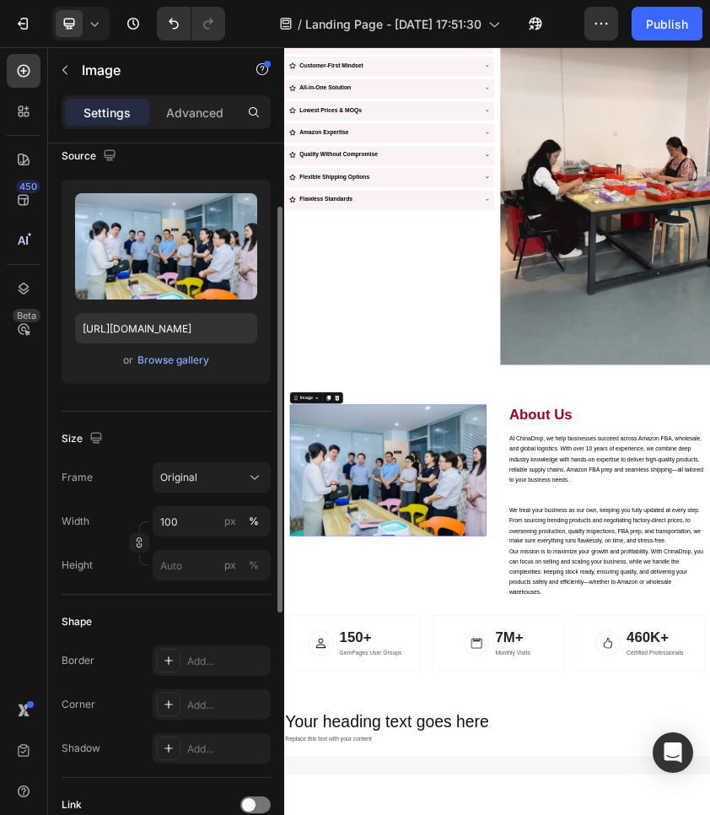
scroll to position [137, 0]
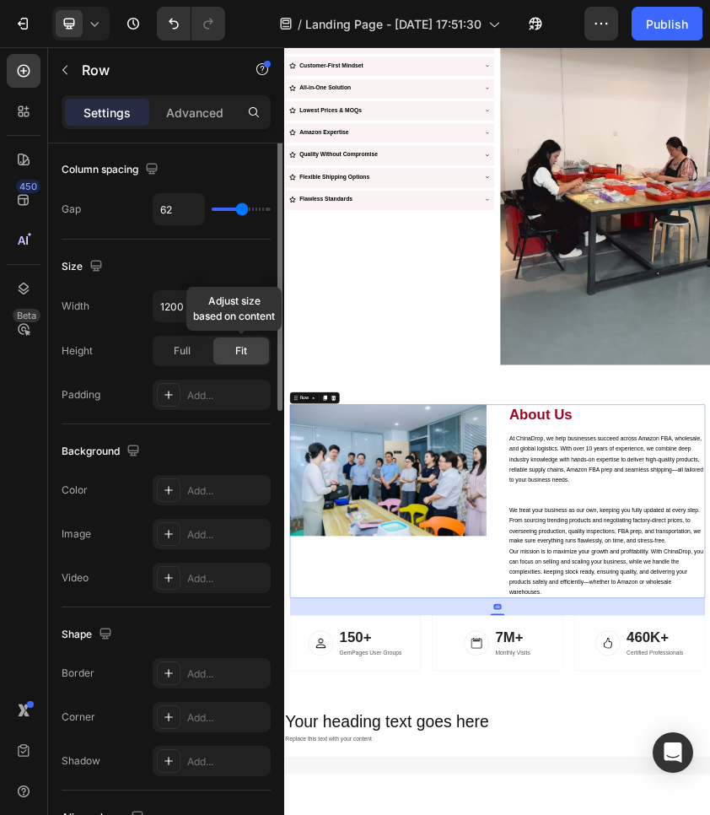
scroll to position [502, 0]
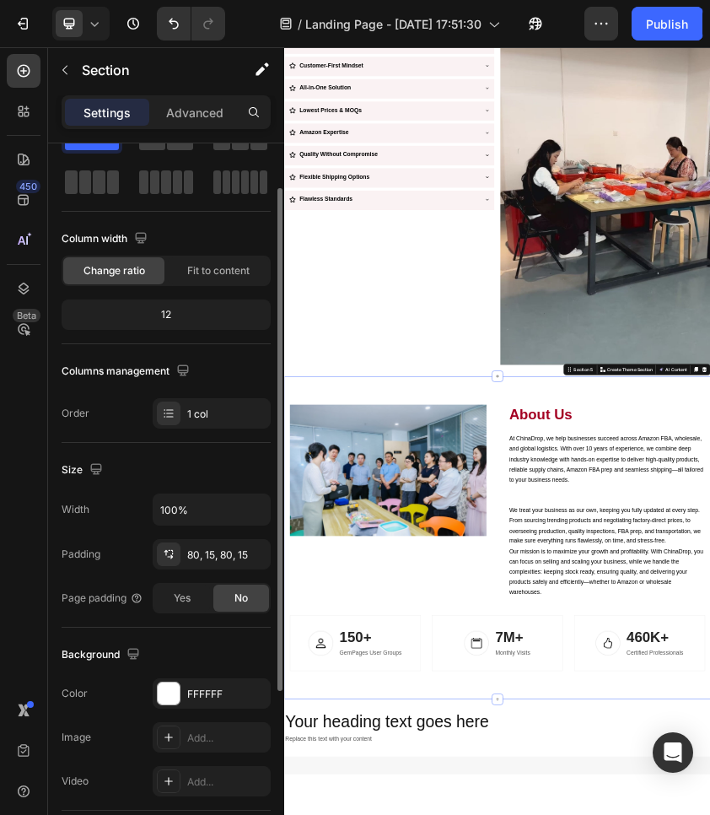
scroll to position [0, 0]
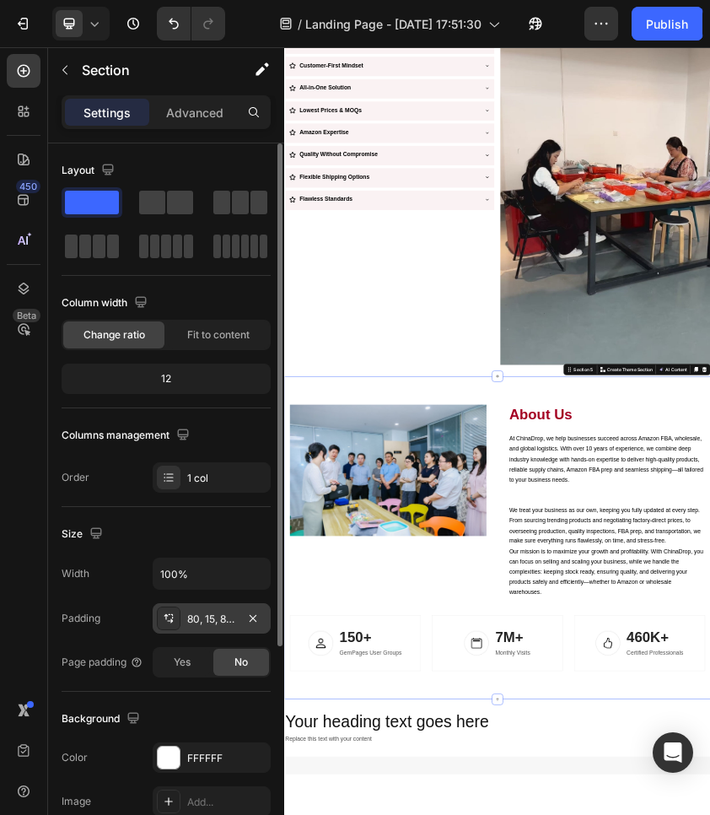
click at [212, 620] on div "80, 15, 80, 15" at bounding box center [211, 619] width 49 height 15
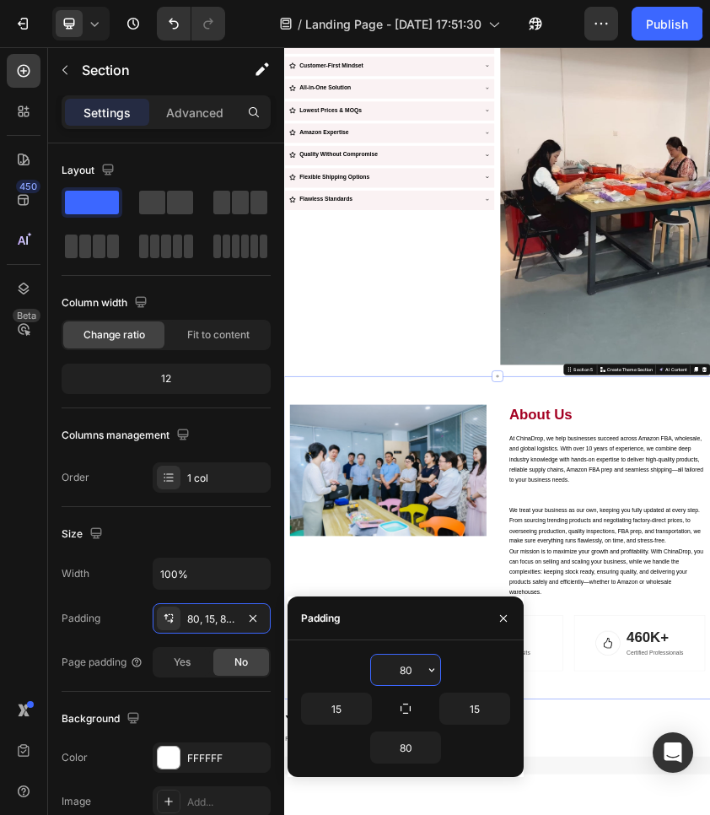
click at [411, 664] on input "80" at bounding box center [405, 670] width 69 height 30
click at [340, 713] on input "15" at bounding box center [336, 708] width 69 height 30
click at [398, 667] on input "80" at bounding box center [405, 670] width 69 height 30
paste input "15"
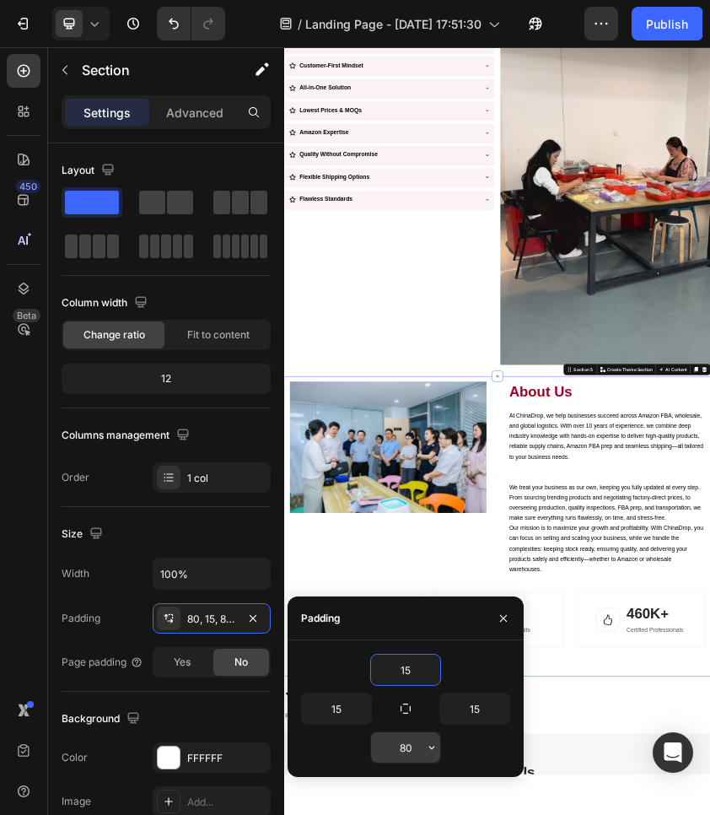
type input "15"
click at [399, 749] on input "80" at bounding box center [405, 747] width 69 height 30
paste input "15"
type input "15"
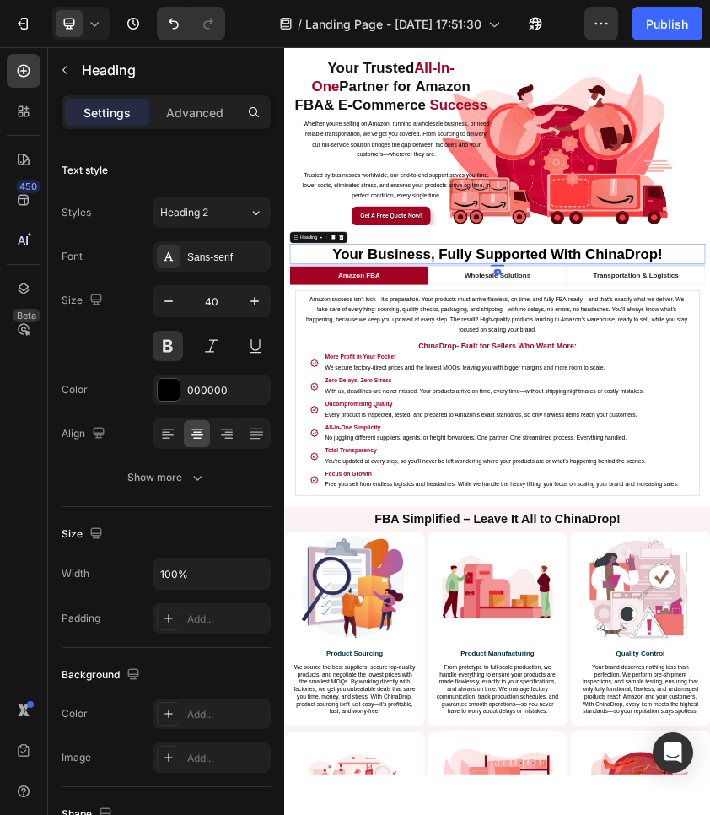
click at [198, 125] on div "Advanced" at bounding box center [195, 112] width 84 height 27
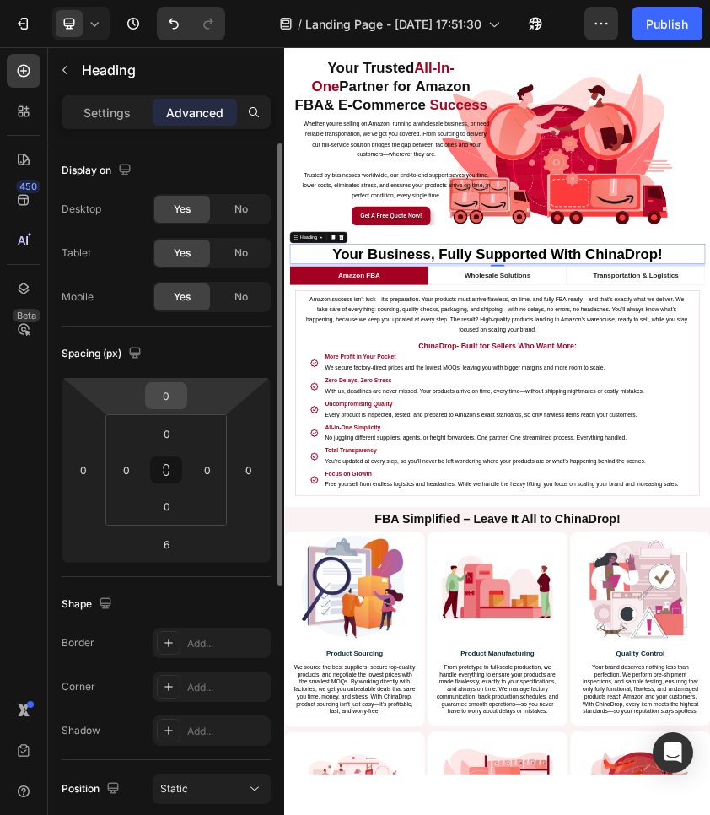
click at [172, 385] on input "0" at bounding box center [166, 395] width 34 height 25
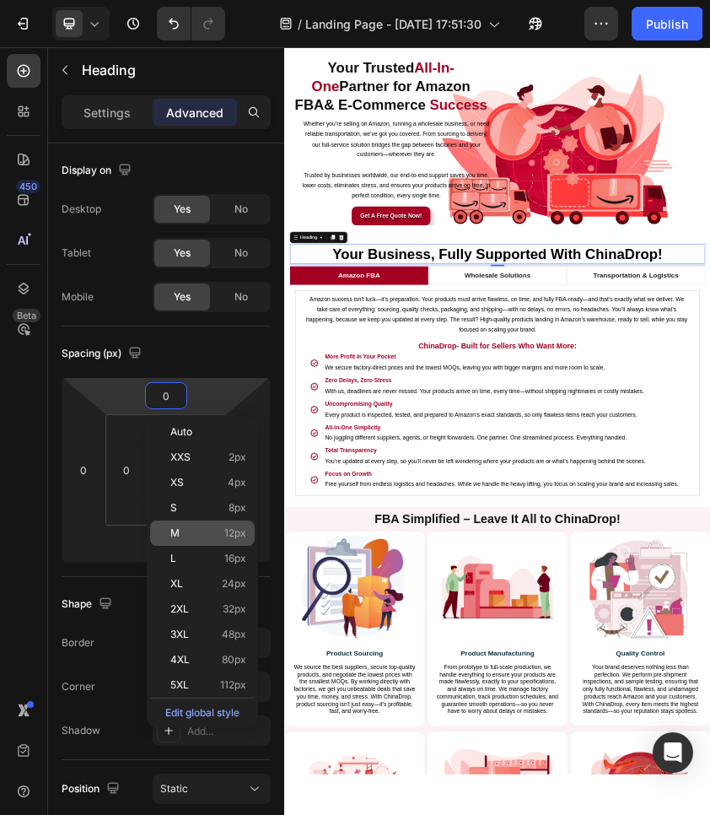
click at [209, 527] on p "M 12px" at bounding box center [208, 533] width 76 height 12
type input "12"
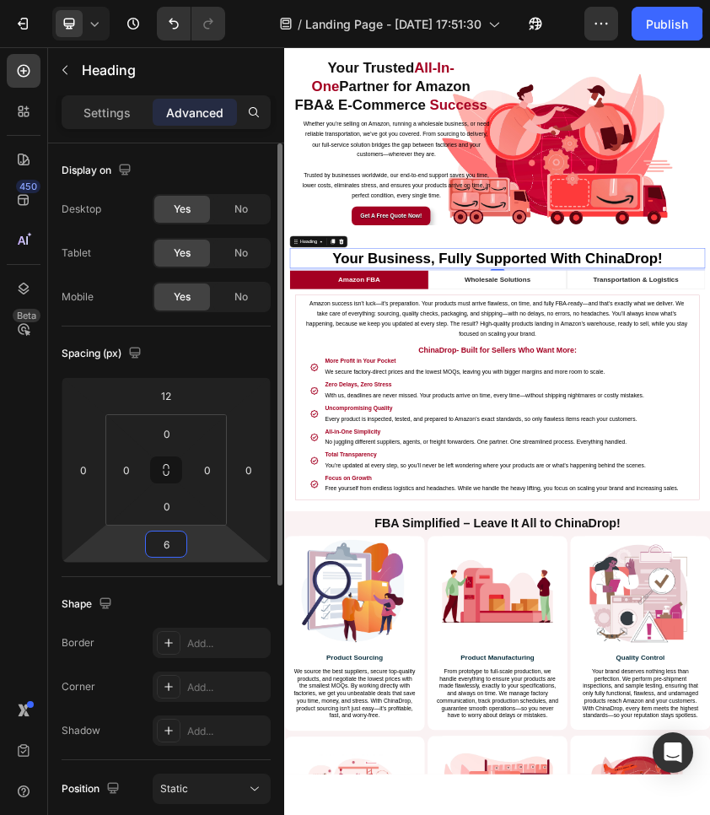
click at [164, 536] on input "6" at bounding box center [166, 544] width 34 height 25
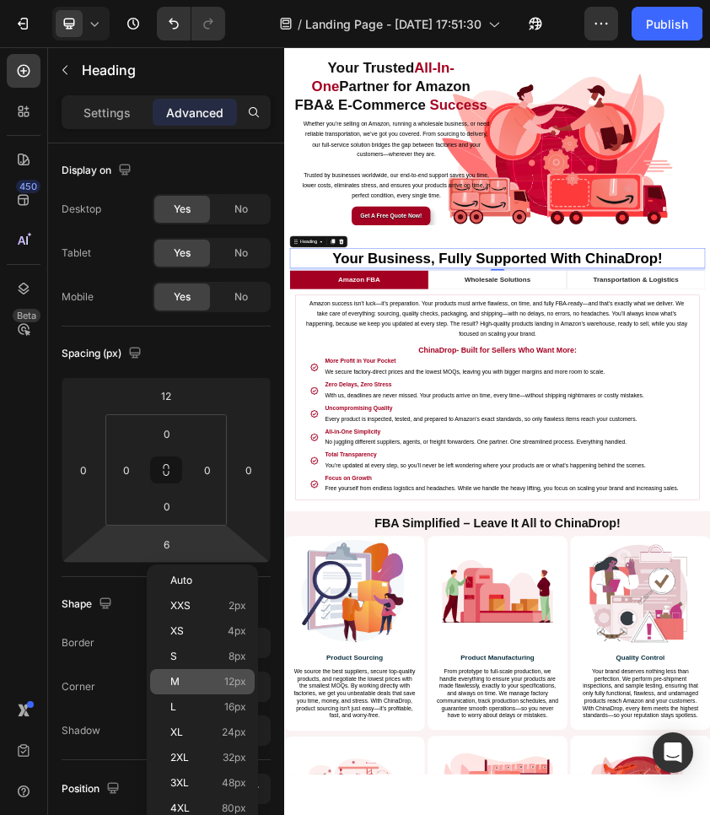
click at [214, 685] on p "M 12px" at bounding box center [208, 682] width 76 height 12
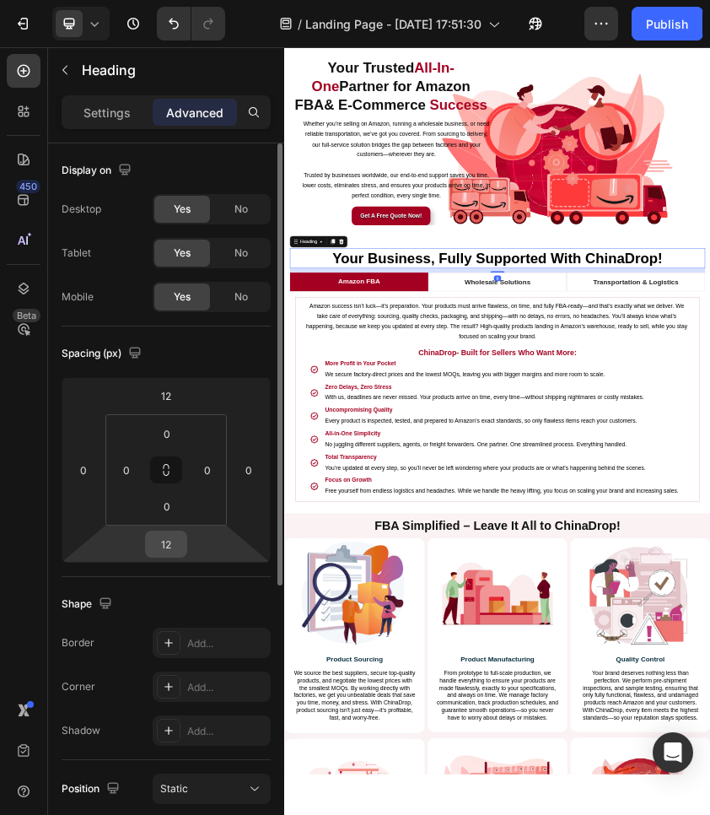
click at [176, 550] on input "12" at bounding box center [166, 544] width 34 height 25
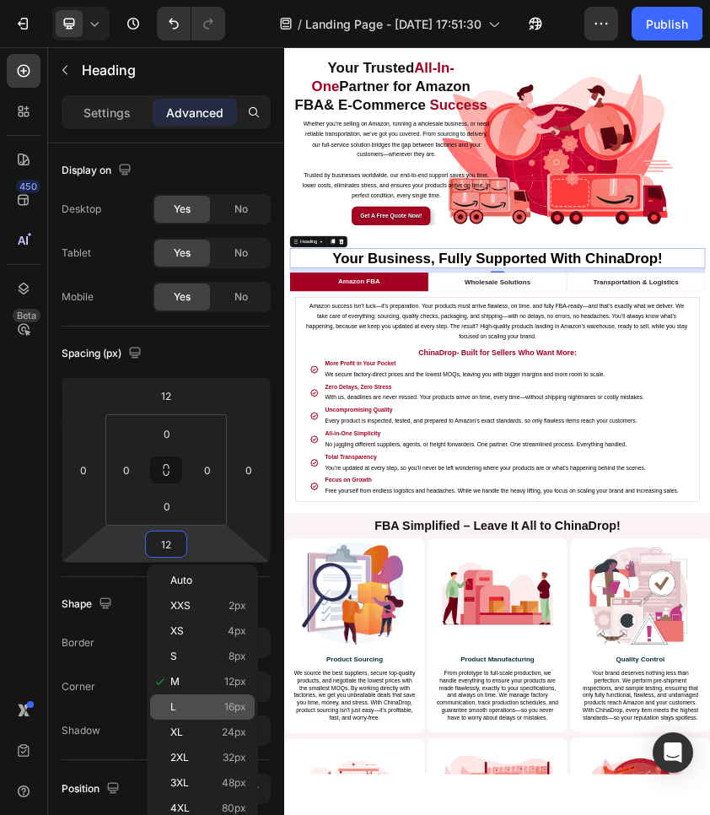
click at [240, 706] on span "16px" at bounding box center [235, 707] width 22 height 12
type input "16"
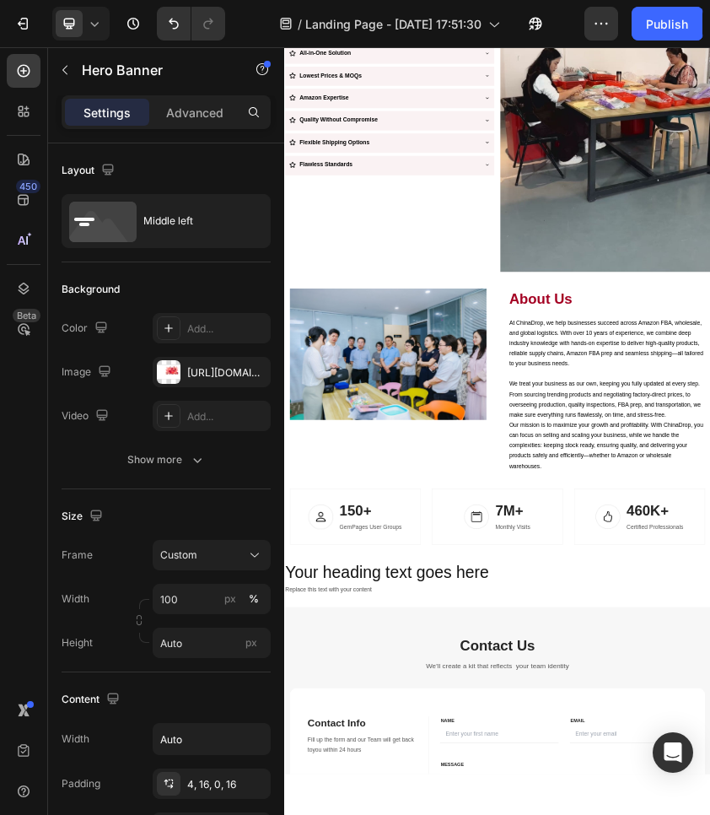
scroll to position [2586, 0]
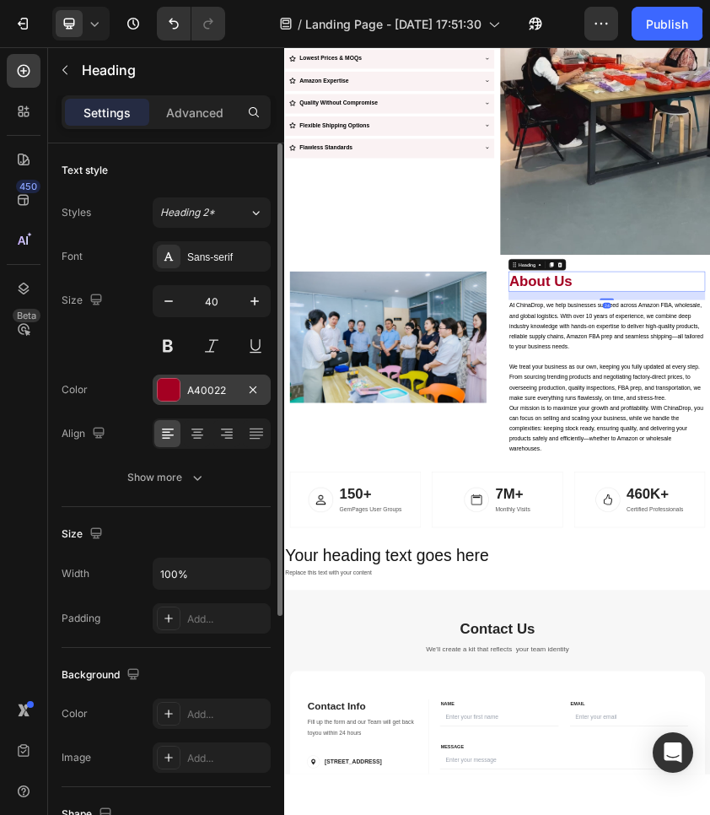
click at [196, 391] on div "A40022" at bounding box center [211, 390] width 49 height 15
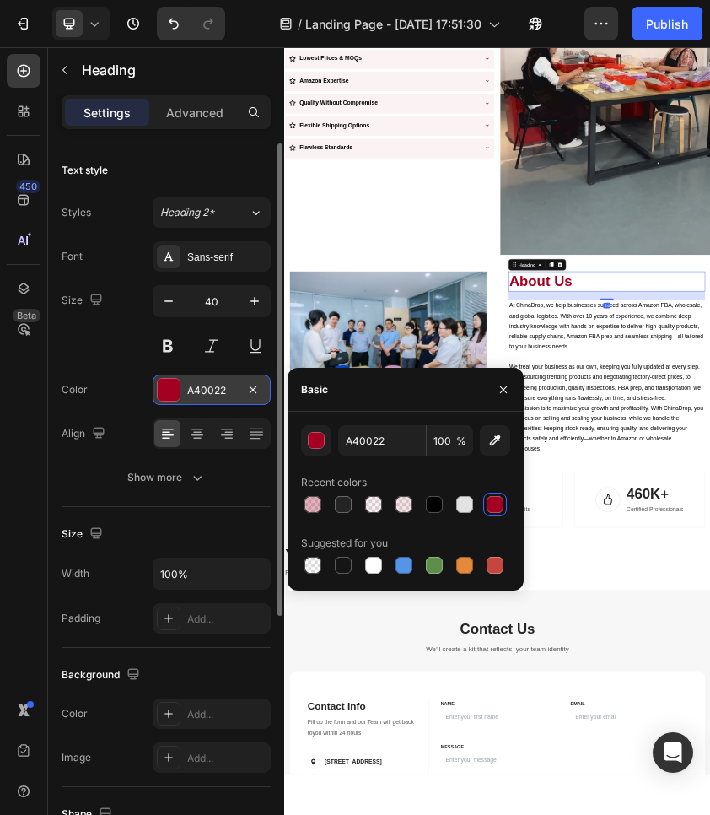
click at [196, 391] on div "A40022" at bounding box center [211, 390] width 49 height 15
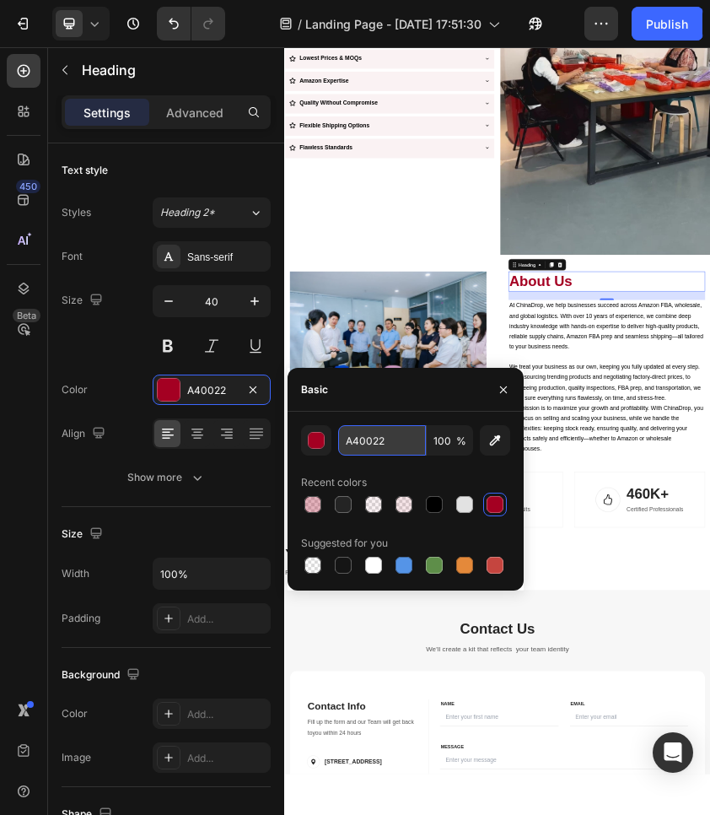
click at [381, 432] on input "A40022" at bounding box center [382, 440] width 88 height 30
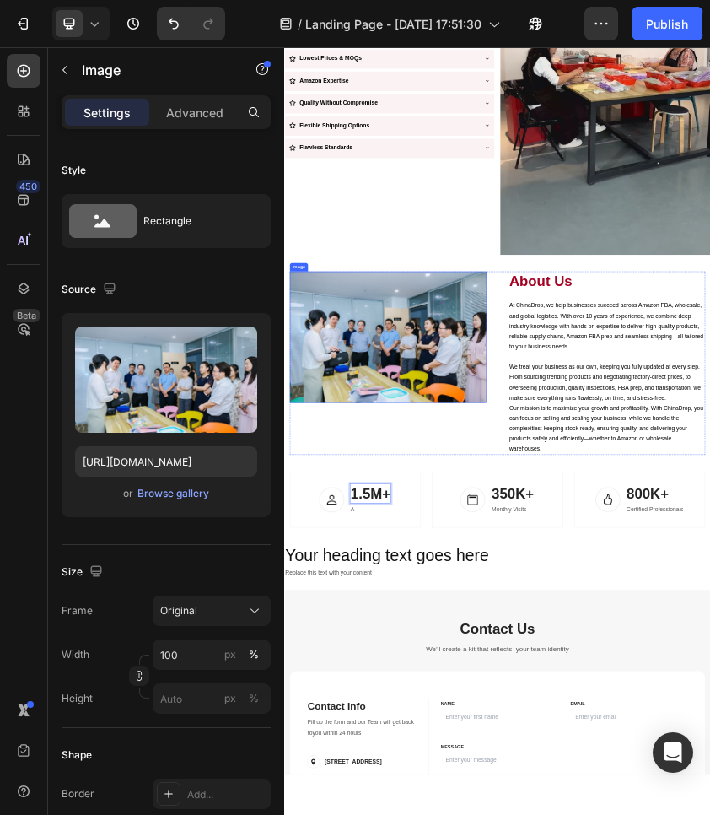
click at [753, 827] on img at bounding box center [530, 758] width 467 height 312
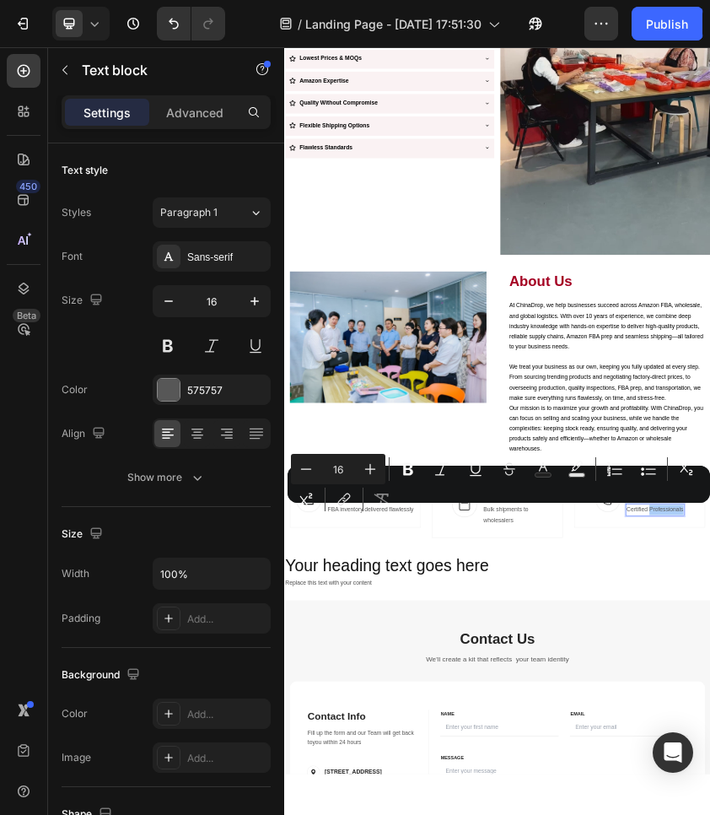
click at [653, 509] on div "Minus 16 Plus Bold Italic Underline Strikethrough Text Color Text Background Co…" at bounding box center [499, 484] width 416 height 61
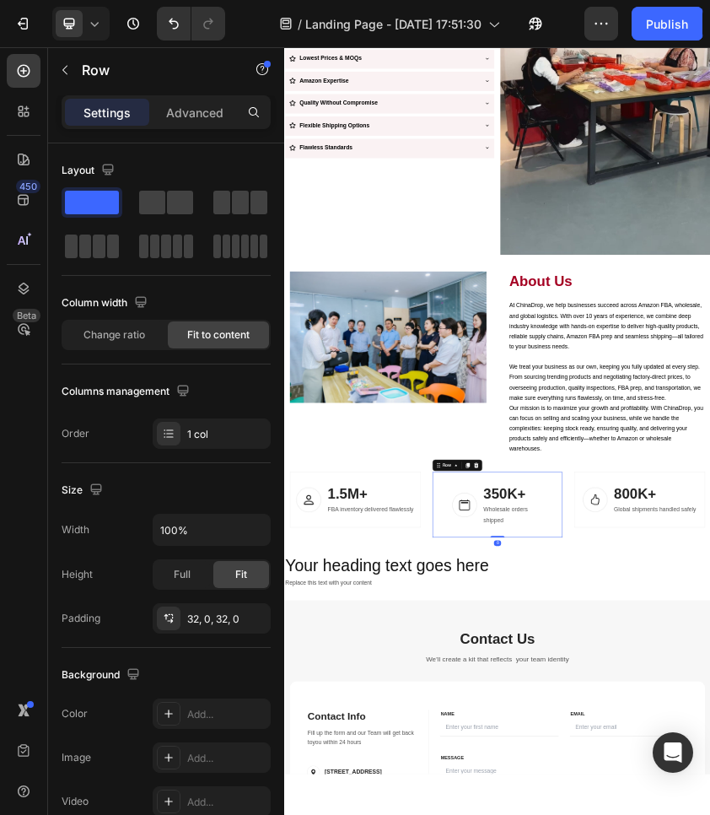
click at [181, 116] on p "Advanced" at bounding box center [194, 113] width 57 height 18
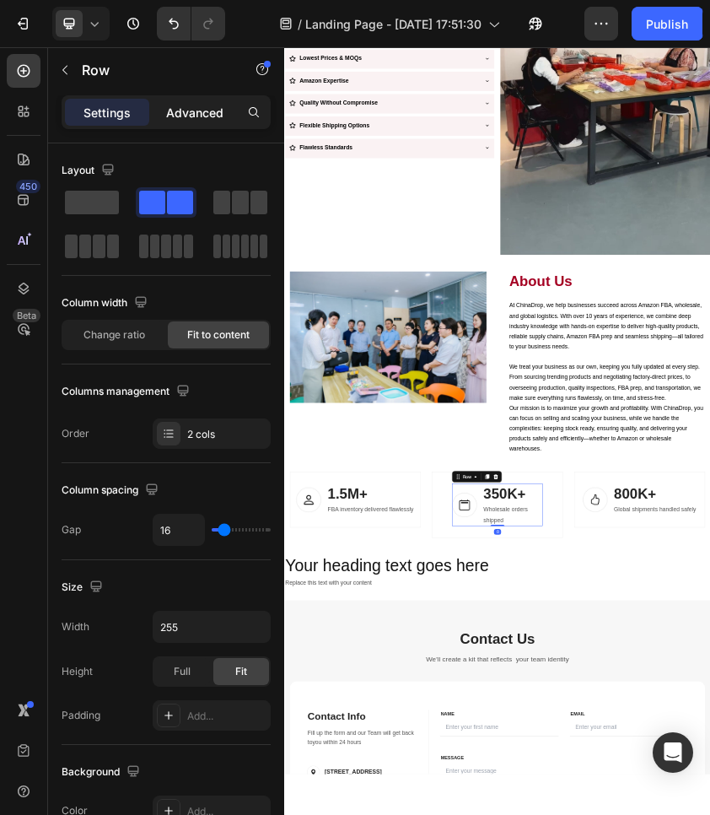
click at [181, 117] on p "Advanced" at bounding box center [194, 113] width 57 height 18
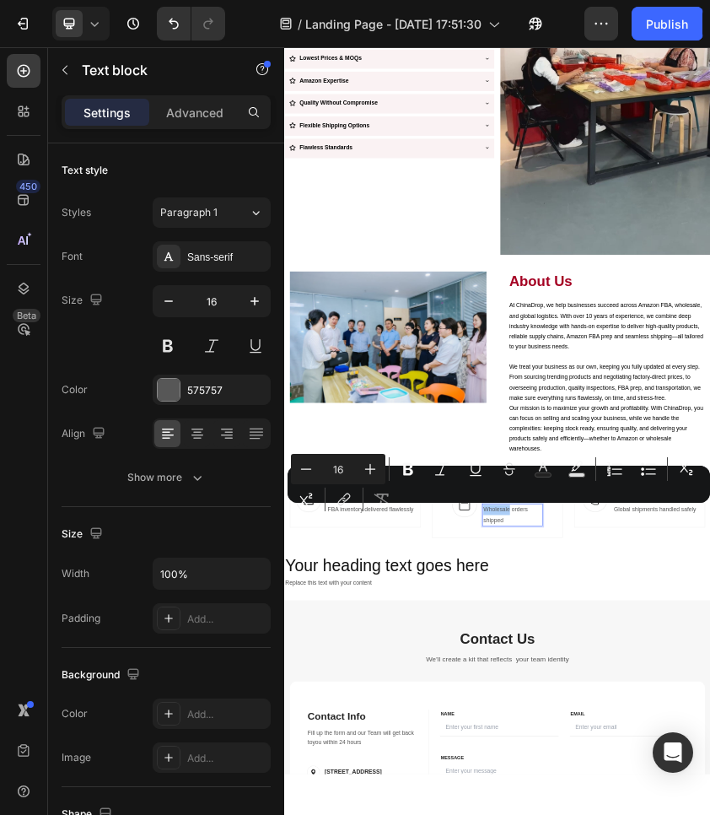
click at [497, 513] on div "Minus 16 Plus Bold Italic Underline Strikethrough Text Color Text Background Co…" at bounding box center [499, 484] width 416 height 61
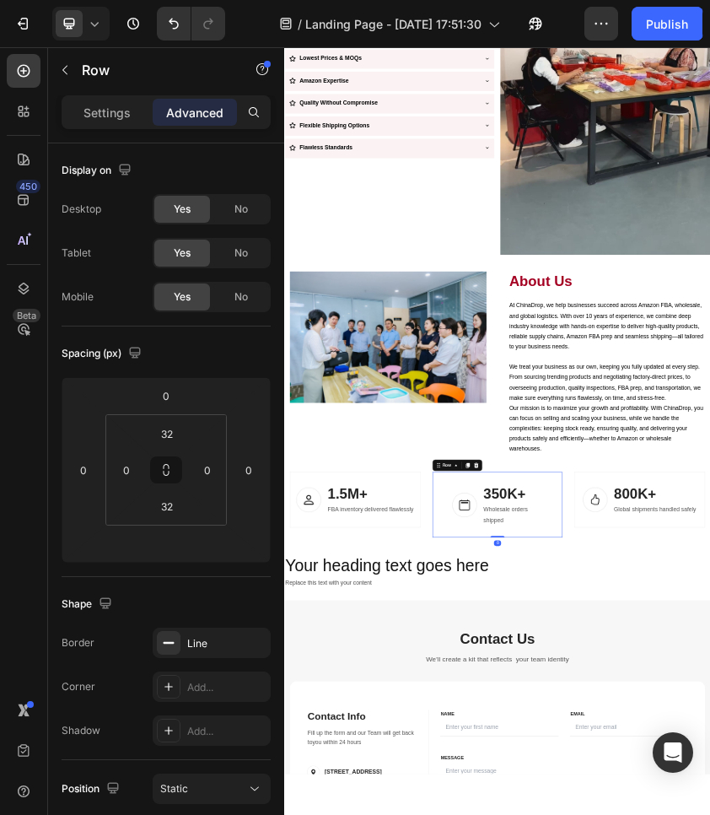
type input "0"
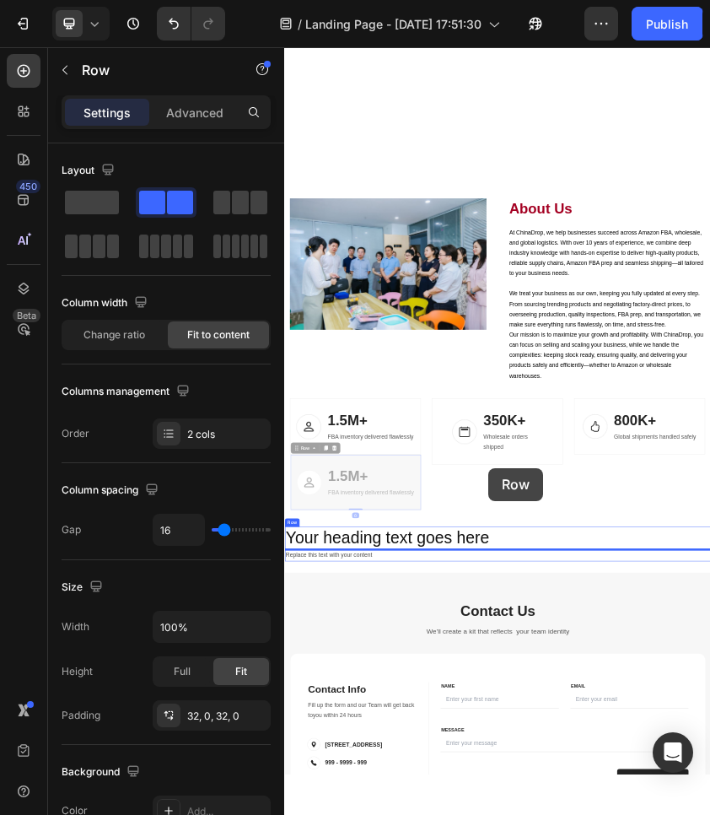
scroll to position [3791, 0]
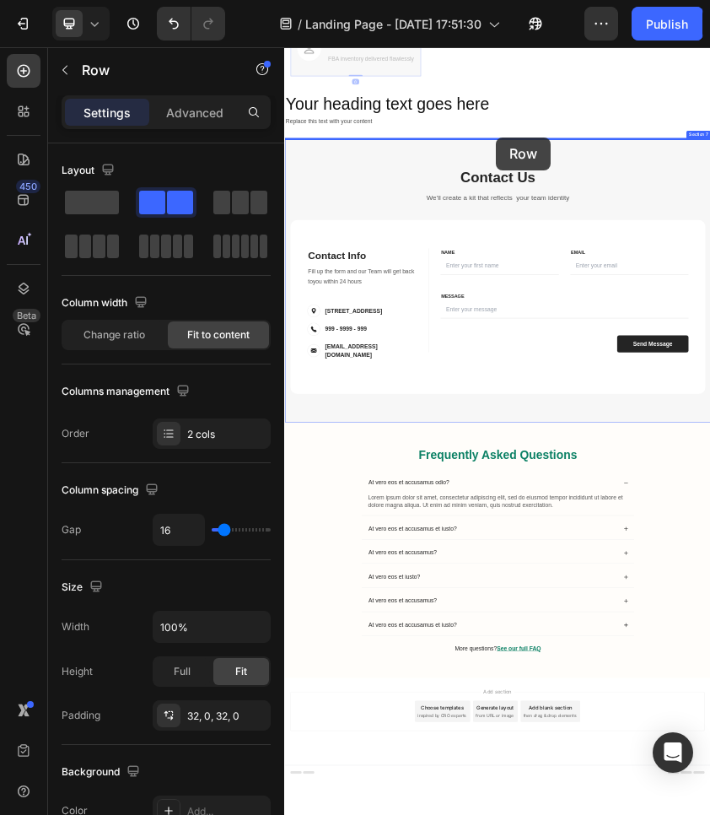
drag, startPoint x: 325, startPoint y: 1199, endPoint x: 786, endPoint y: 283, distance: 1025.1
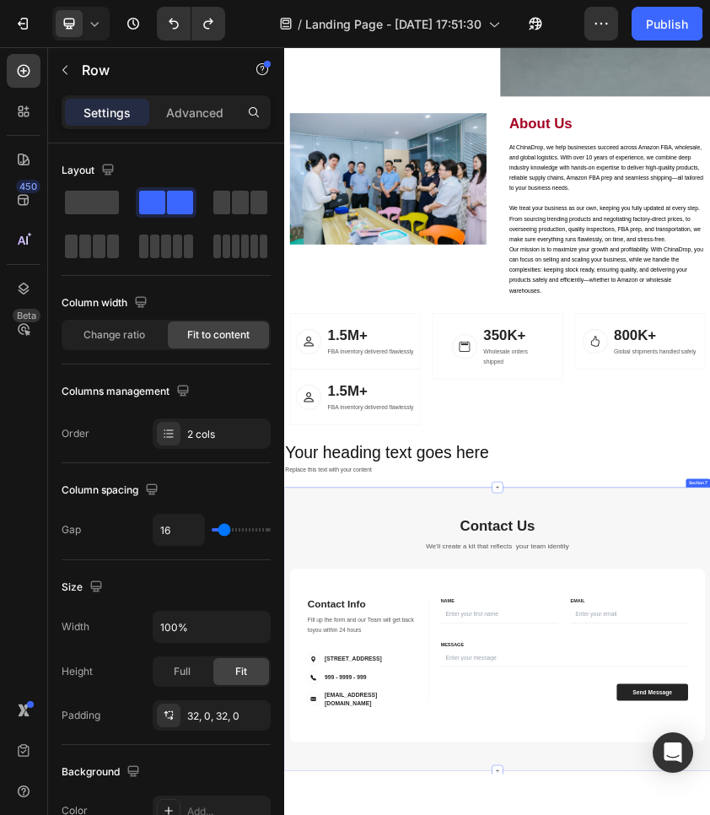
scroll to position [2935, 0]
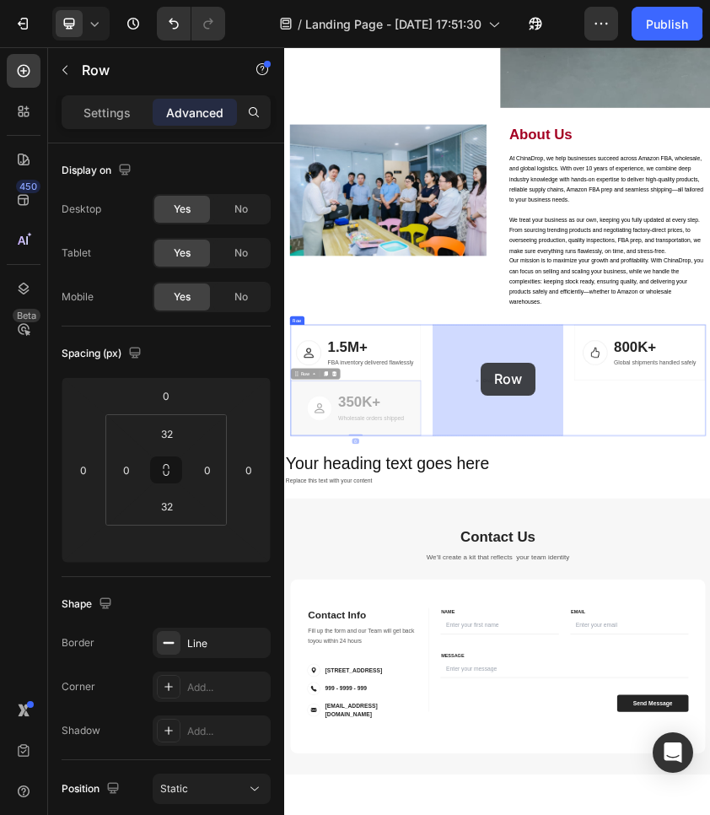
drag, startPoint x: 313, startPoint y: 850, endPoint x: 758, endPoint y: 811, distance: 446.3
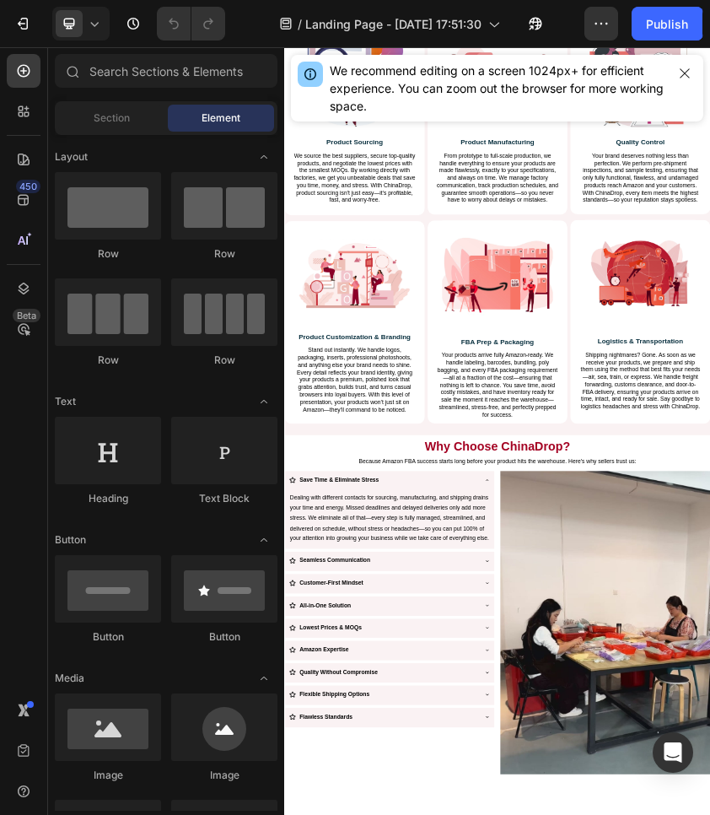
scroll to position [1293, 0]
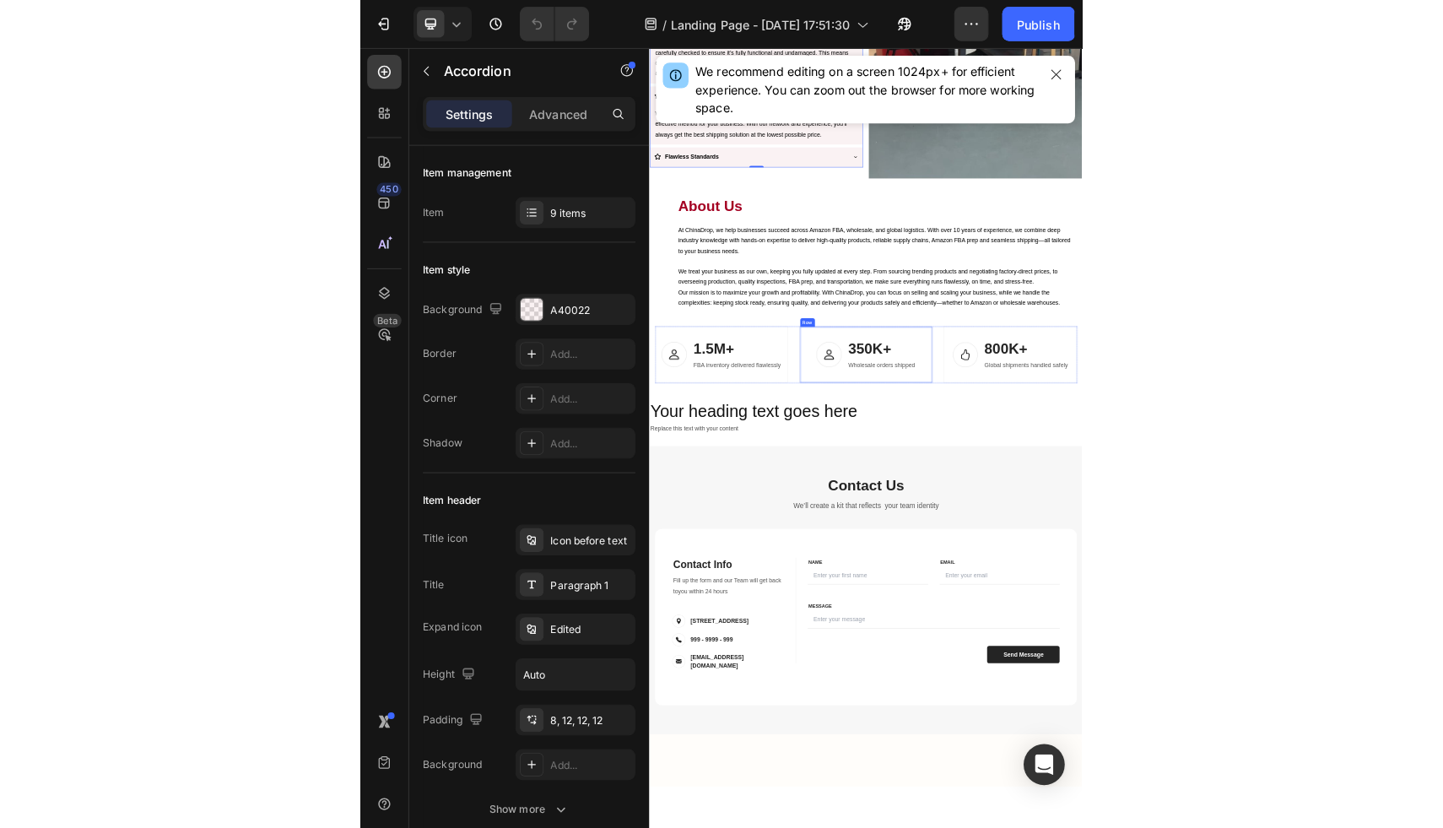
scroll to position [2803, 0]
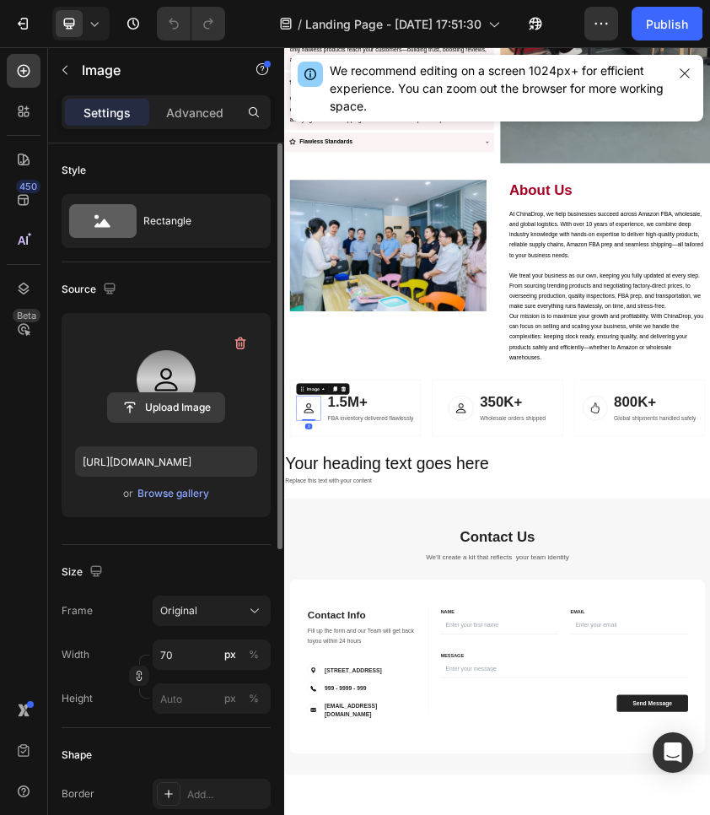
click at [172, 416] on input "file" at bounding box center [166, 407] width 116 height 29
click at [144, 390] on label at bounding box center [166, 379] width 182 height 106
click at [144, 393] on input "file" at bounding box center [166, 407] width 116 height 29
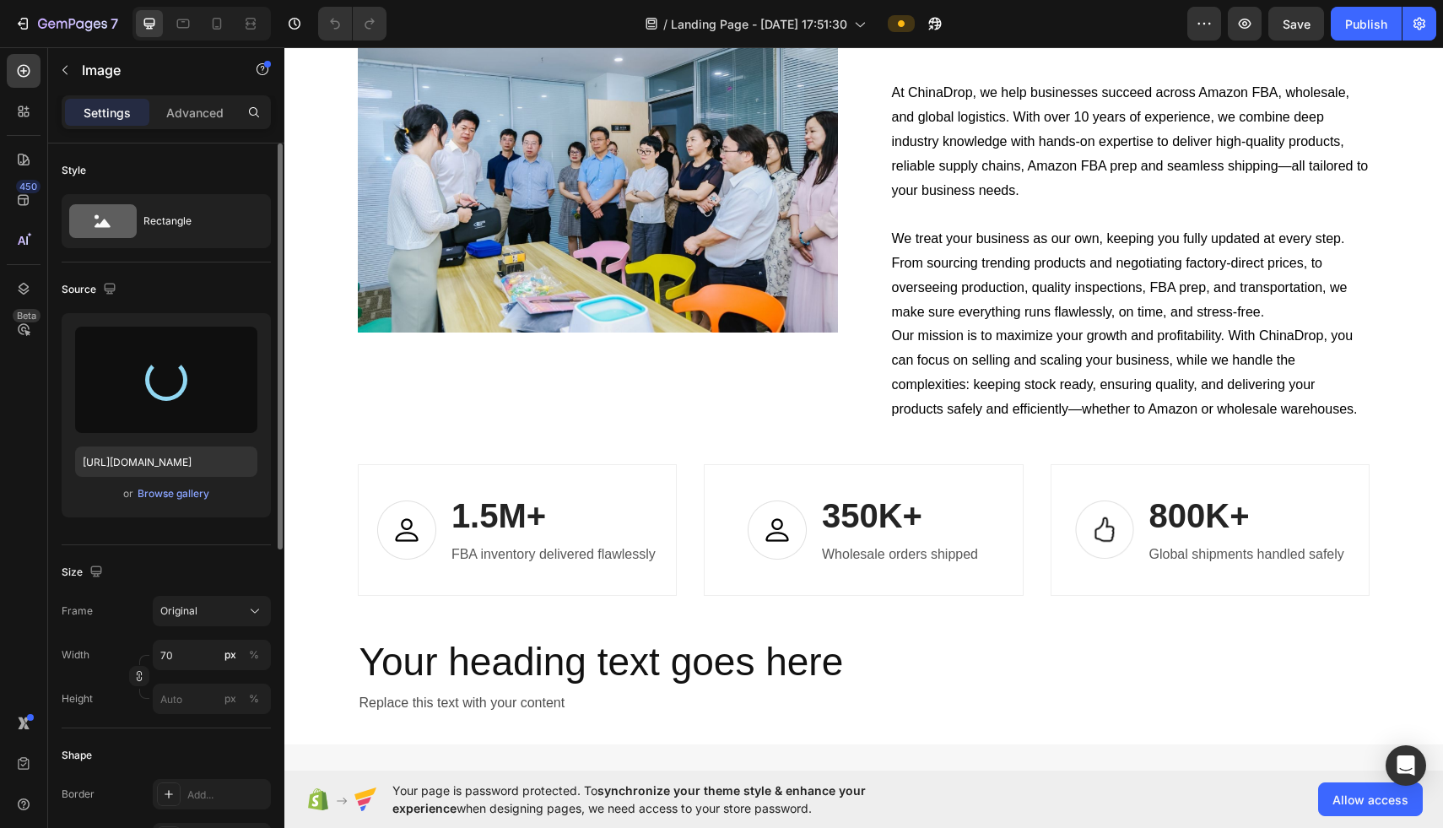
scroll to position [3194, 0]
type input "https://cdn.shopify.com/s/files/1/0954/2238/2462/files/gempages_580780022554427…"
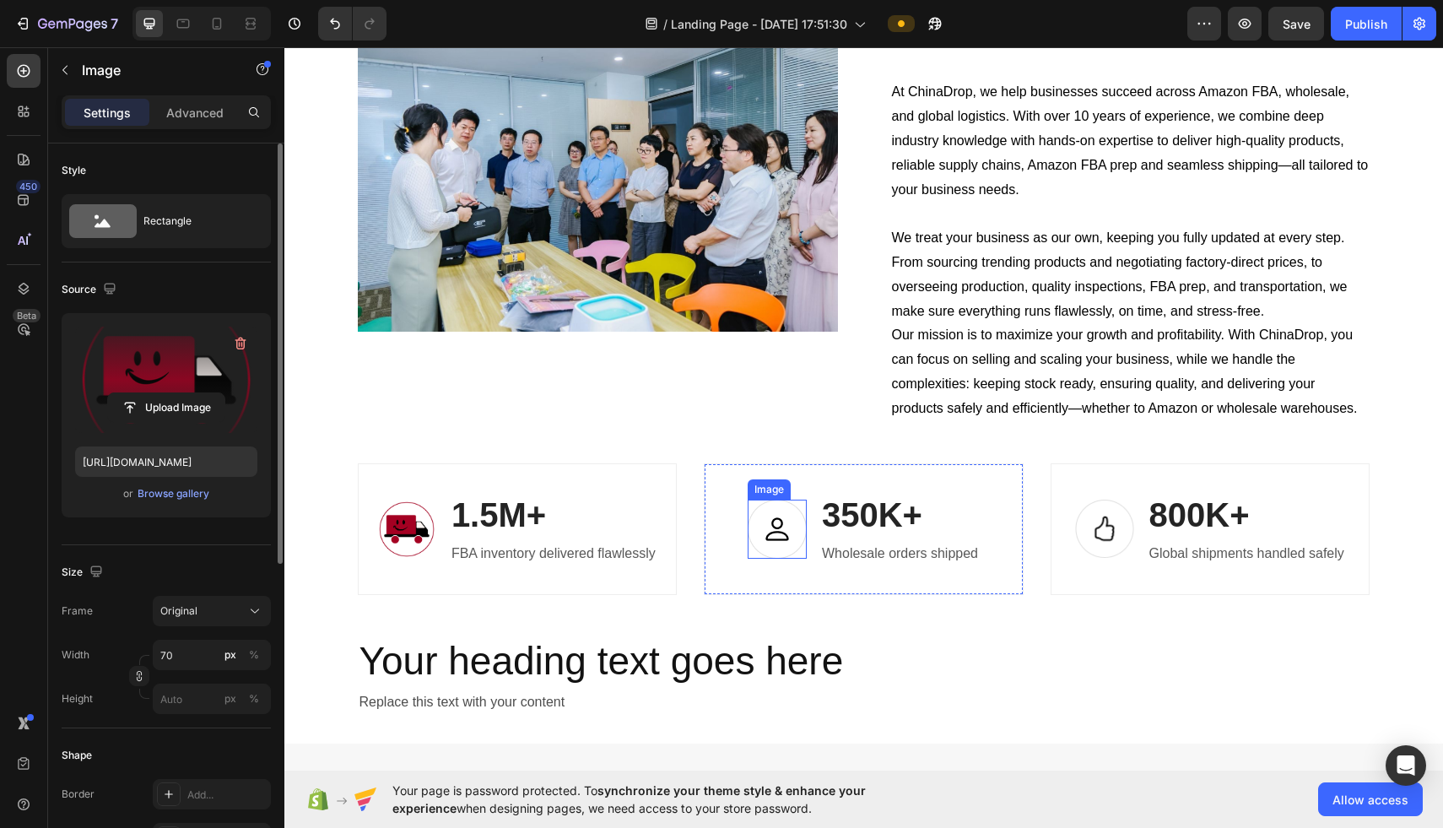
click at [710, 527] on img at bounding box center [776, 528] width 59 height 59
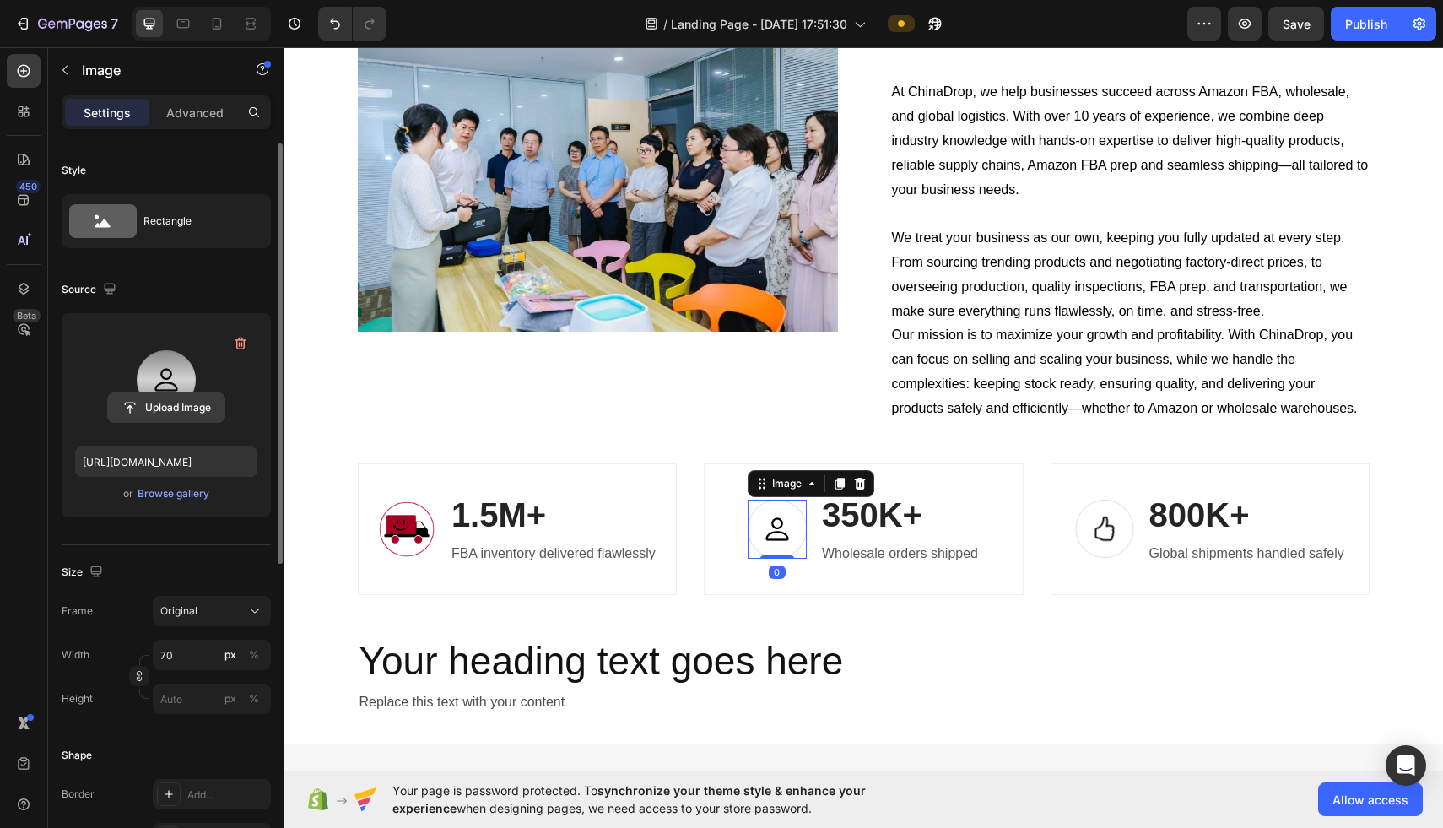
click at [179, 402] on input "file" at bounding box center [166, 407] width 116 height 29
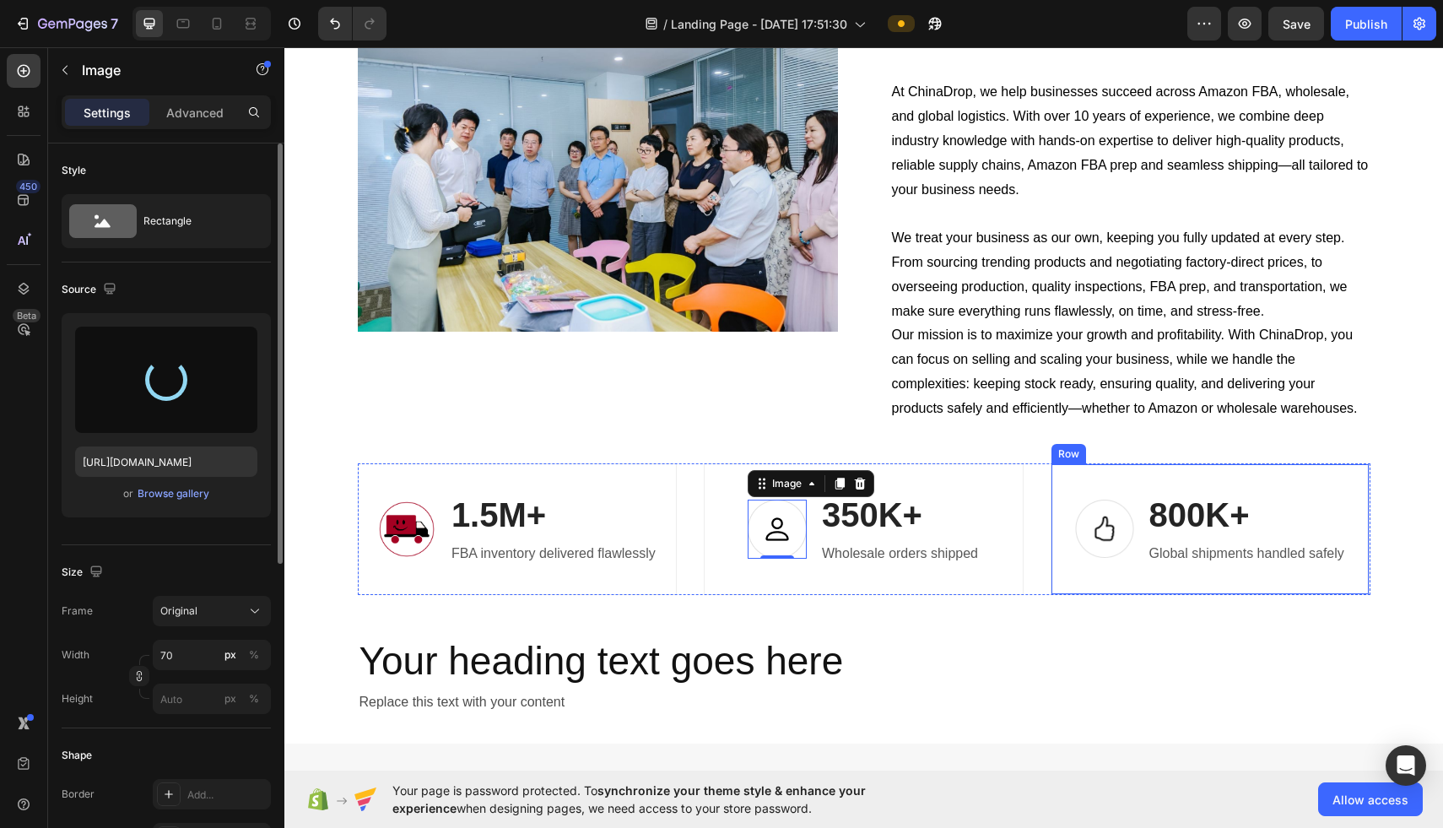
type input "https://cdn.shopify.com/s/files/1/0954/2238/2462/files/gempages_580780022554427…"
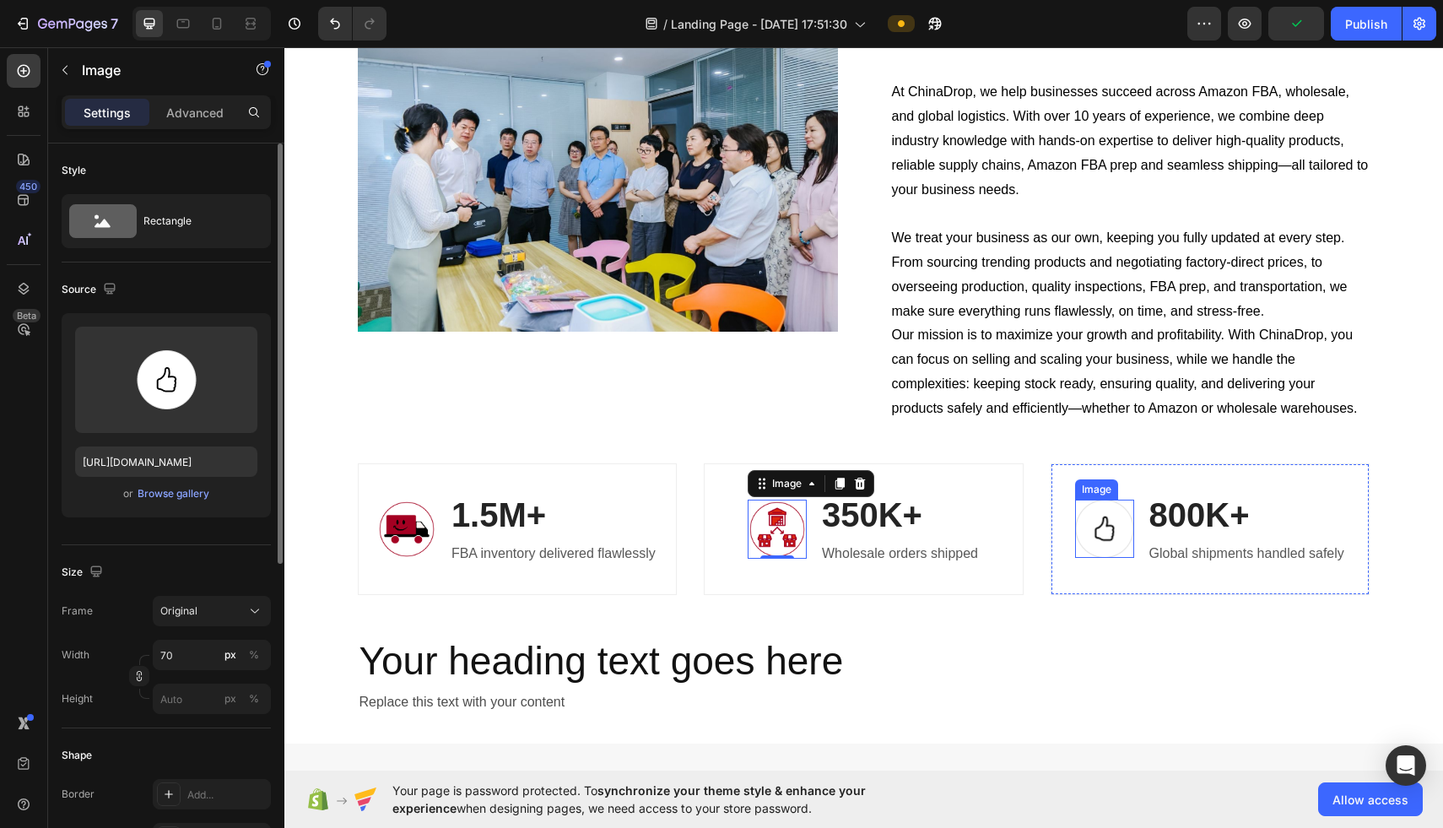
click at [710, 522] on img at bounding box center [1104, 528] width 59 height 58
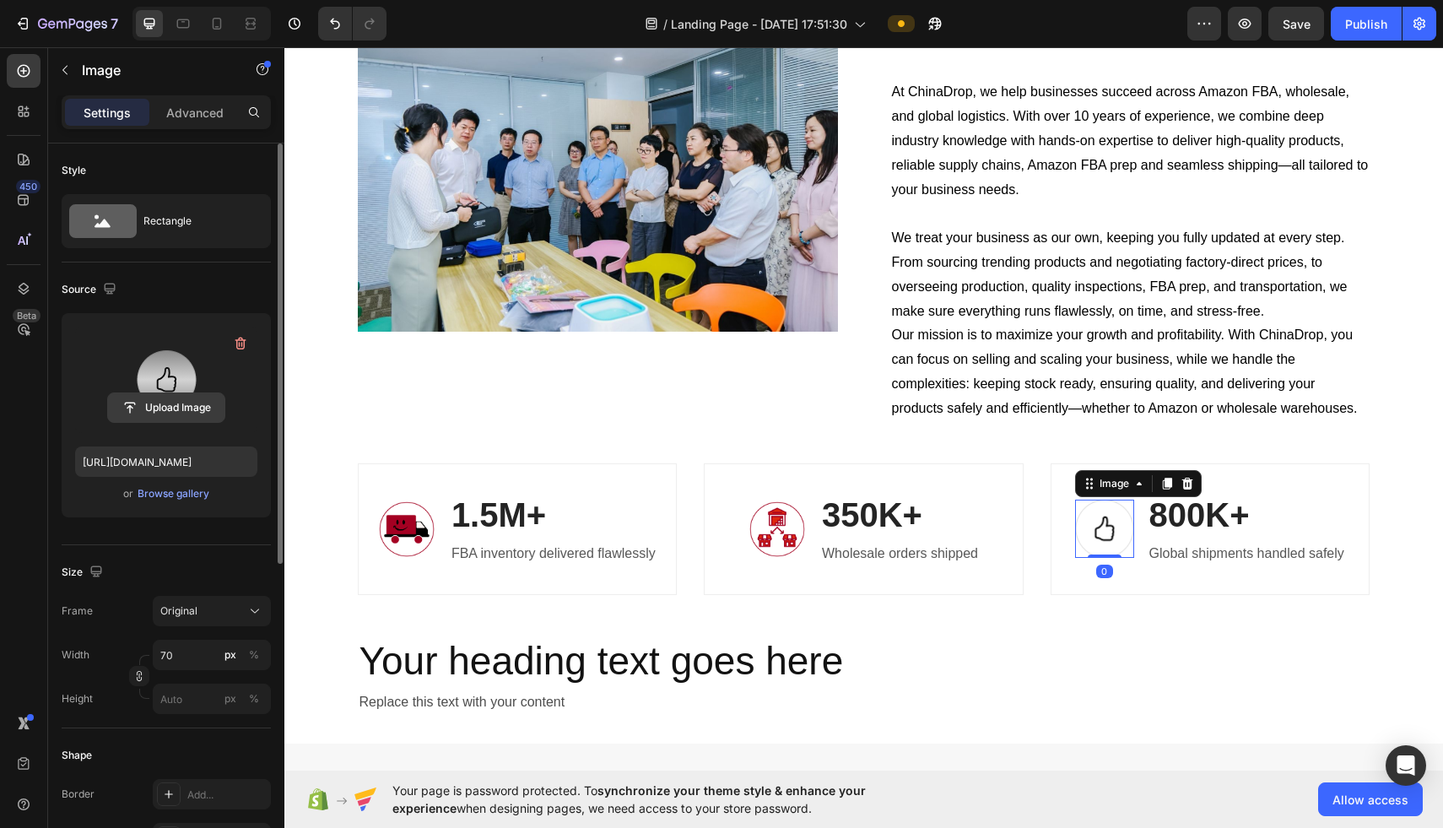
click at [155, 399] on input "file" at bounding box center [166, 407] width 116 height 29
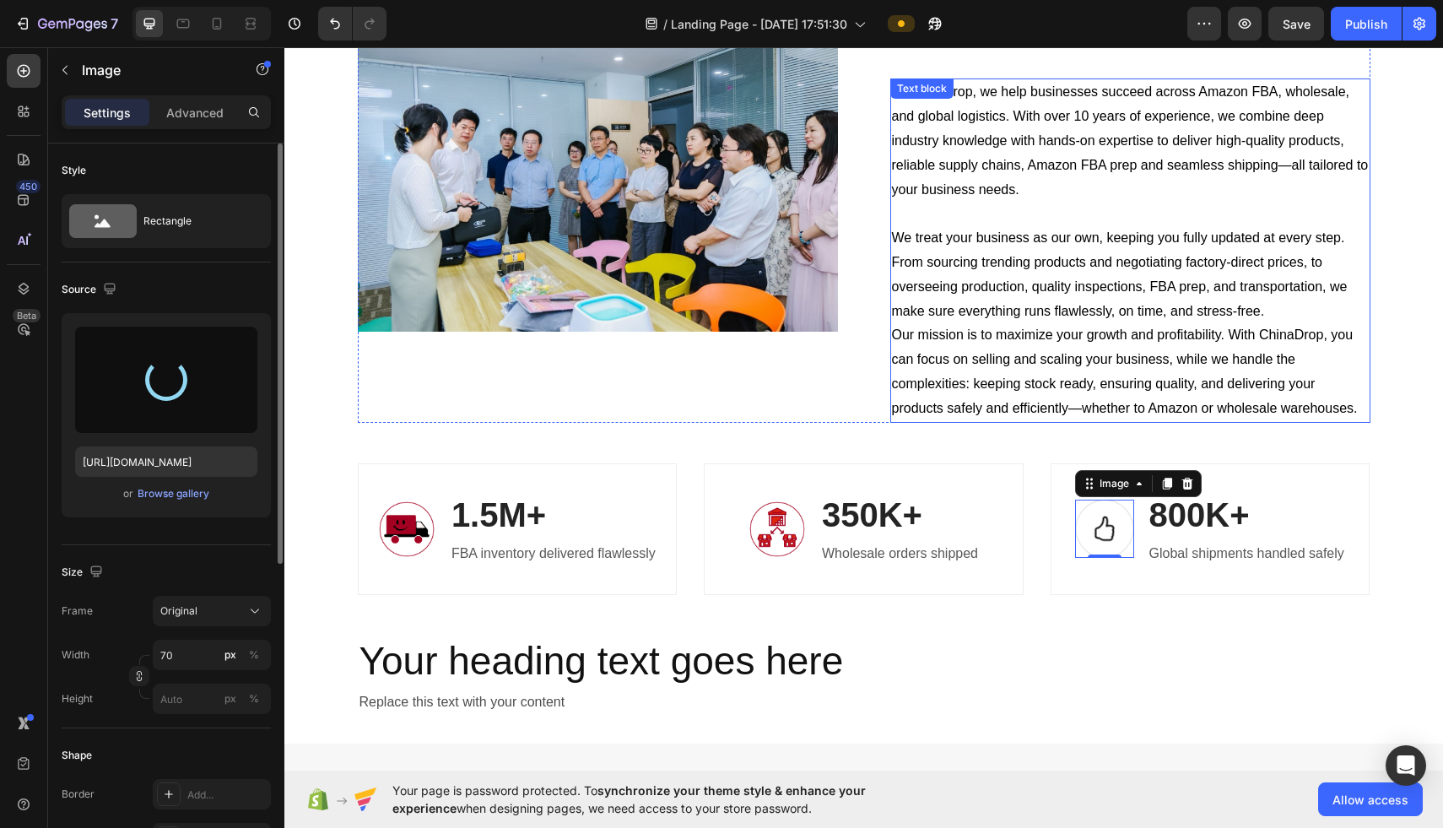
type input "https://cdn.shopify.com/s/files/1/0954/2238/2462/files/gempages_580780022554427…"
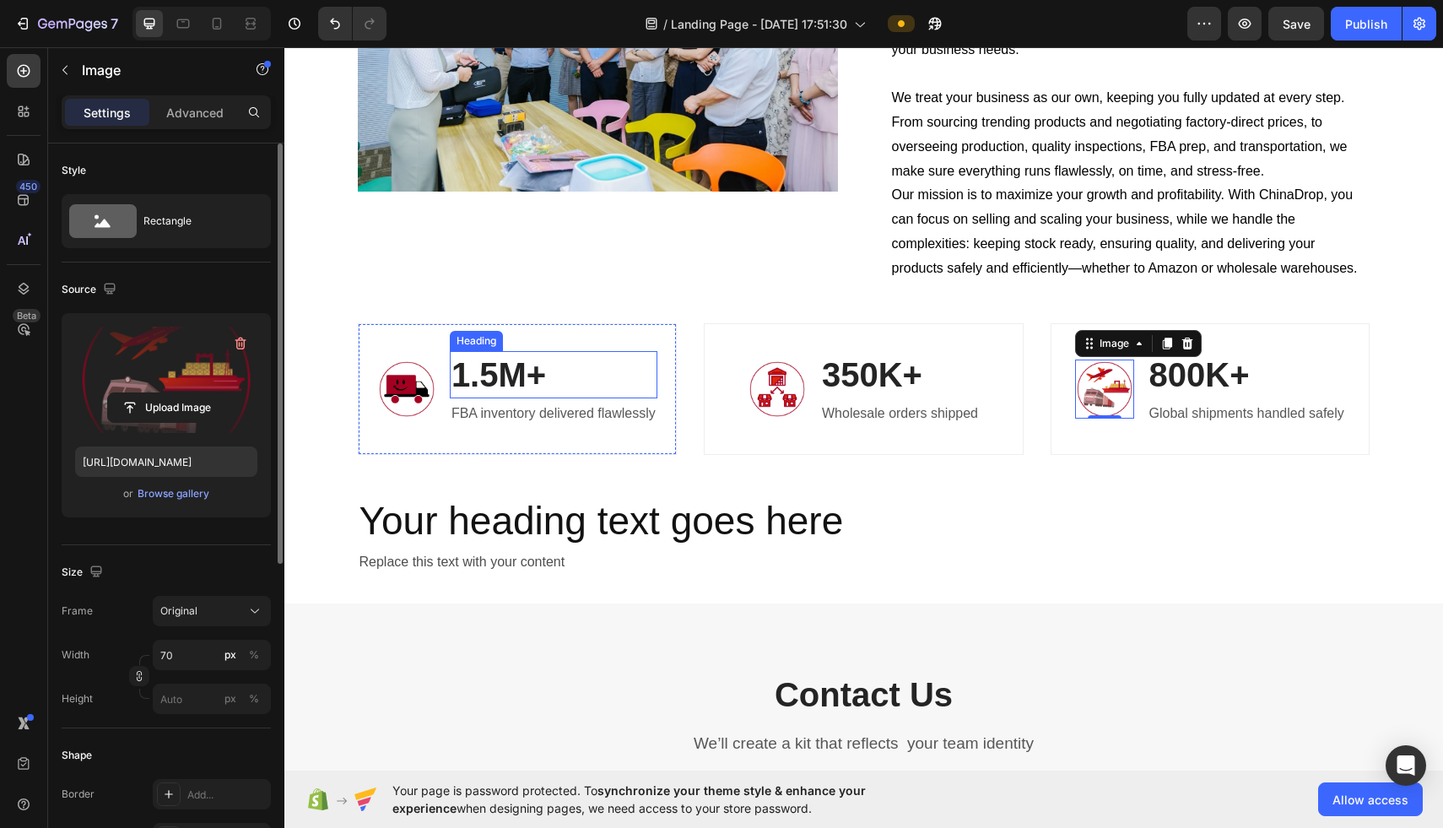
scroll to position [3305, 0]
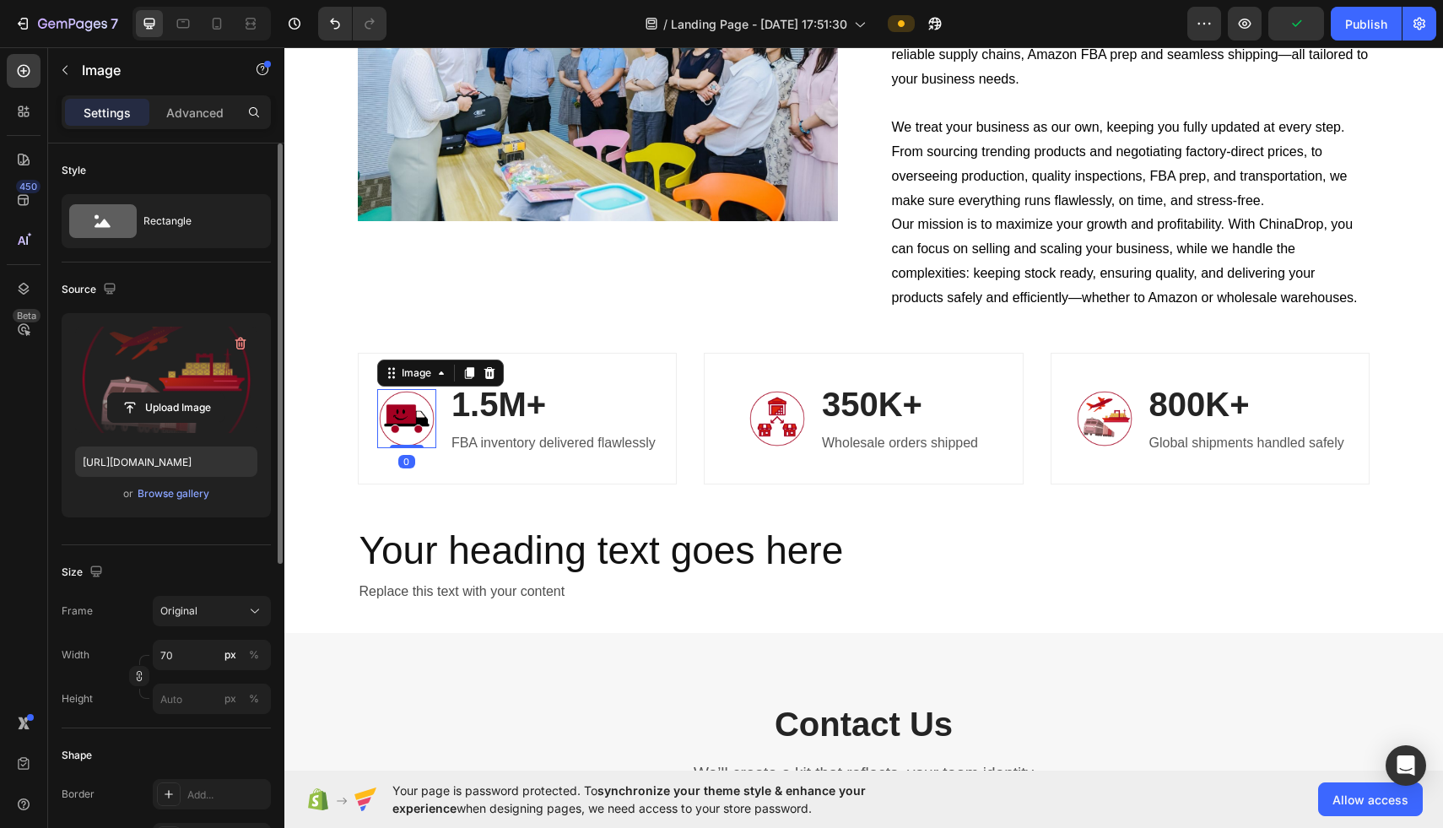
click at [391, 402] on img at bounding box center [406, 418] width 59 height 59
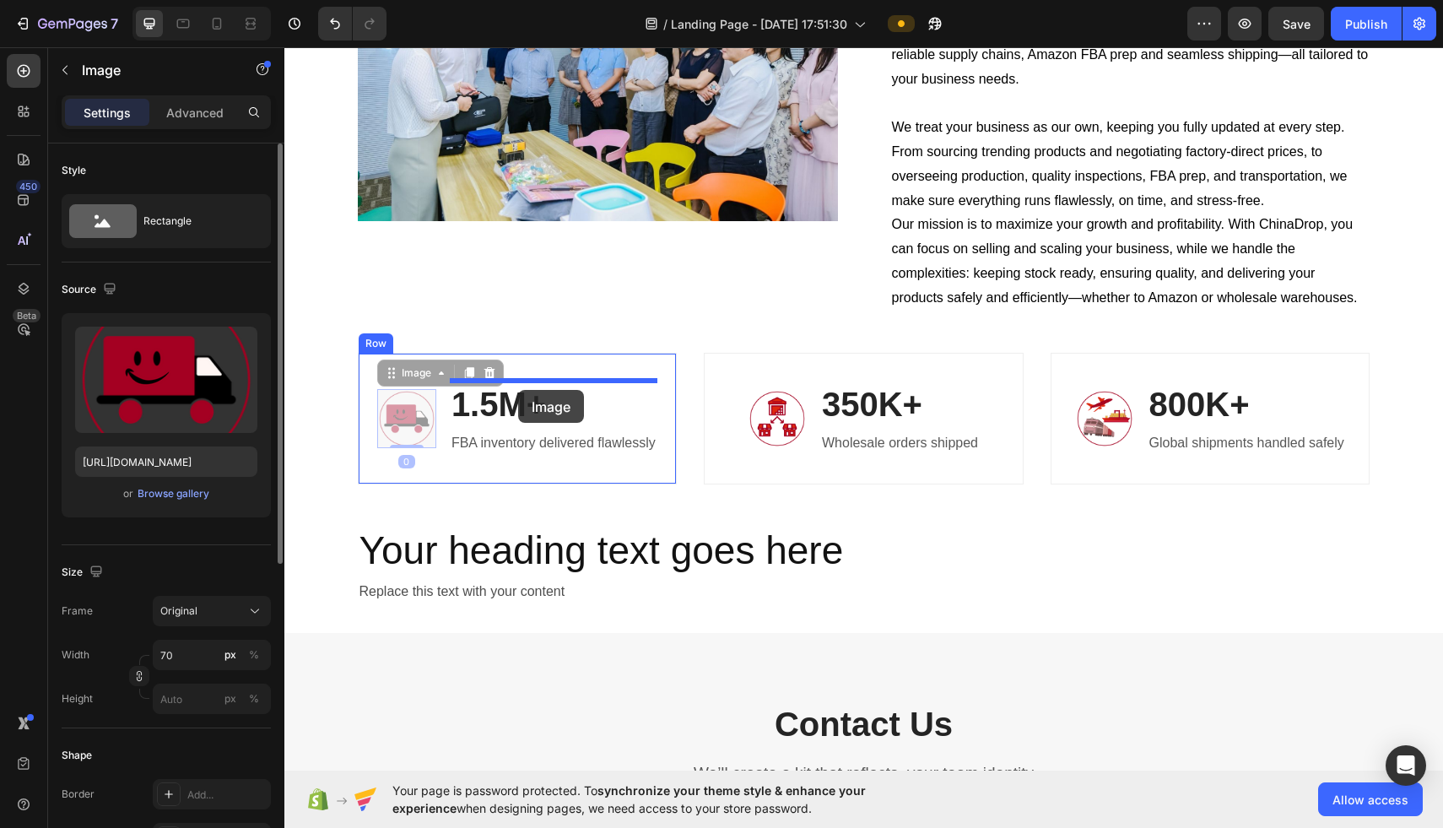
drag, startPoint x: 403, startPoint y: 378, endPoint x: 518, endPoint y: 388, distance: 115.2
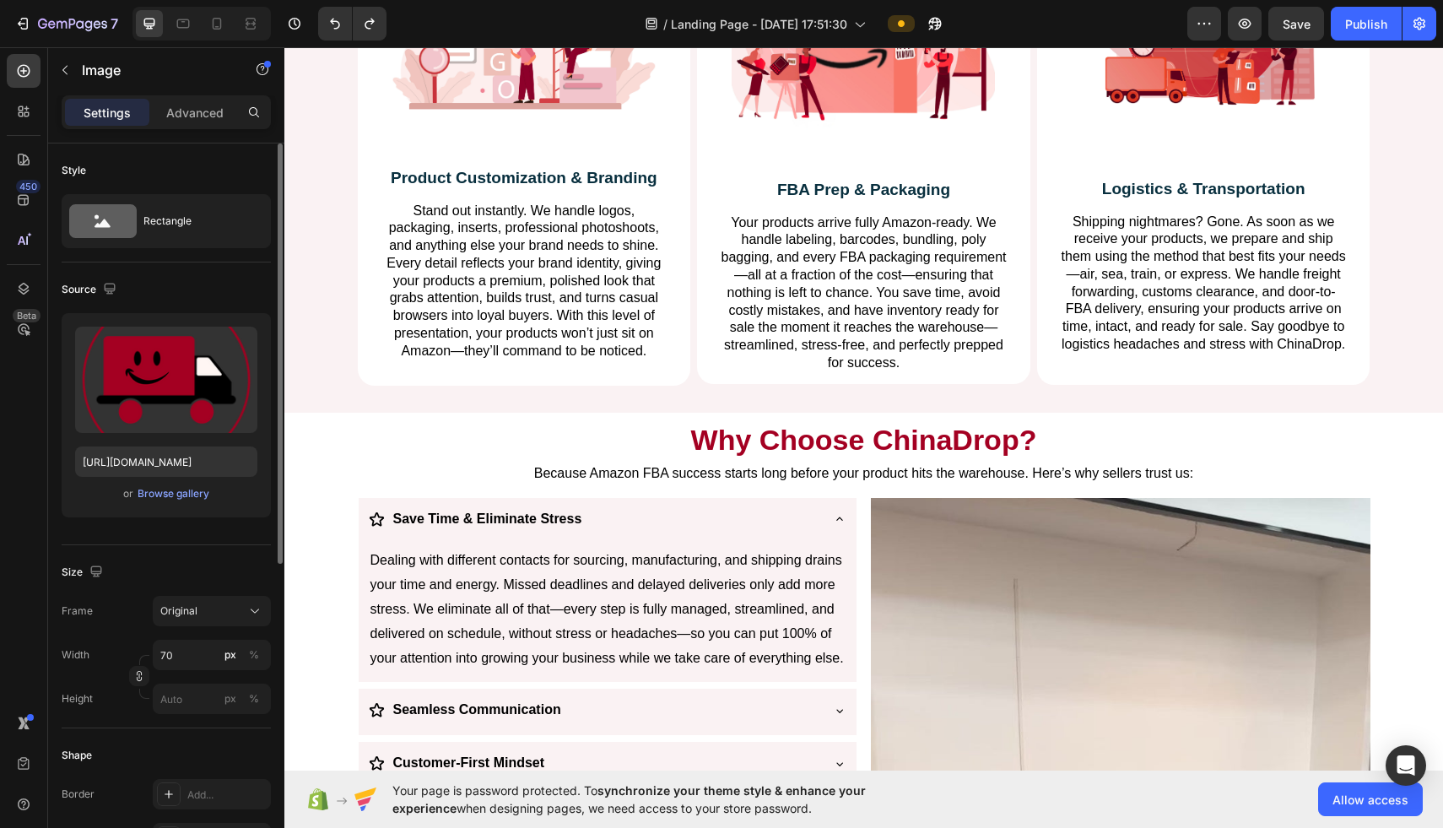
scroll to position [2066, 0]
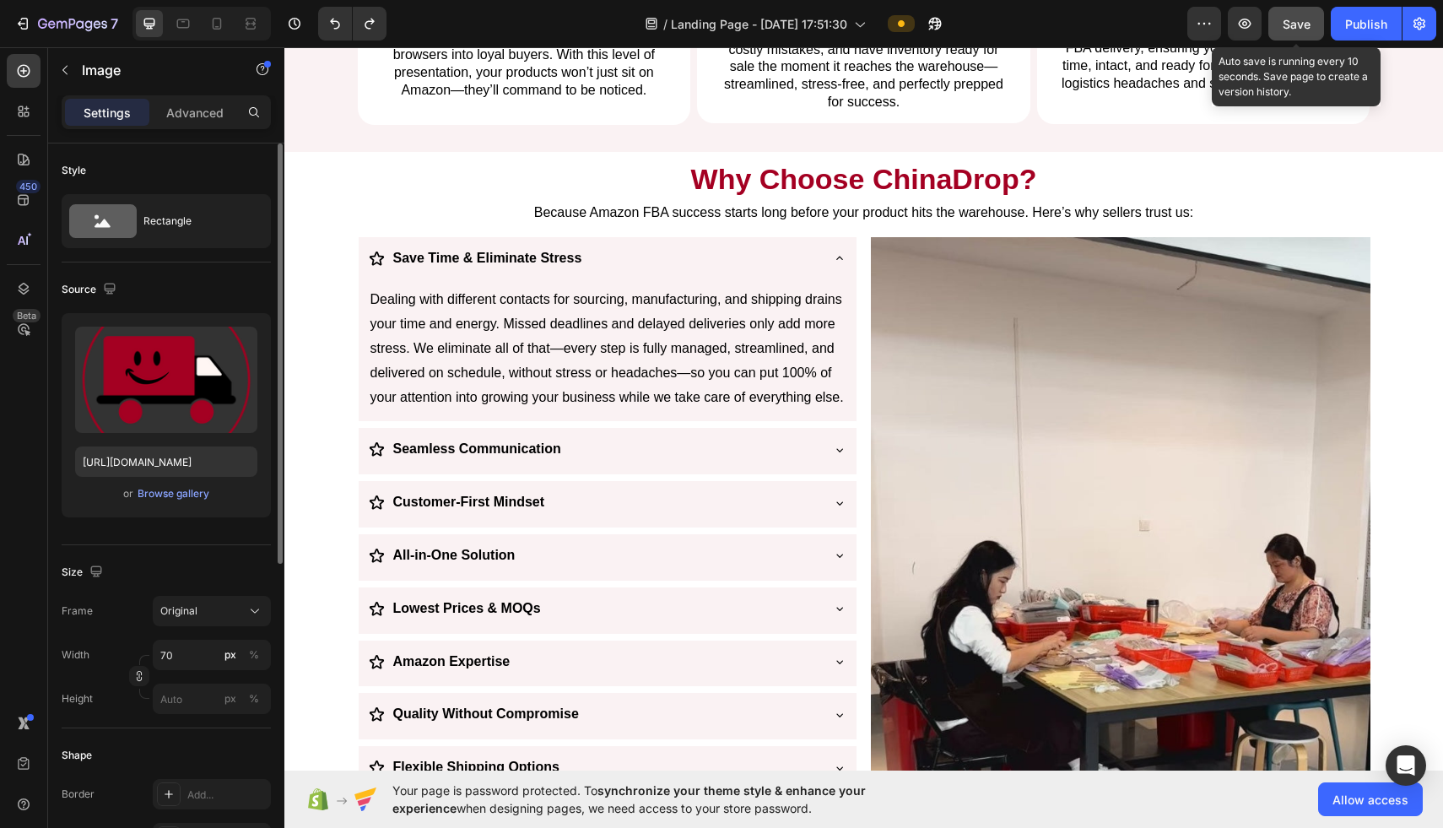
click at [710, 28] on span "Save" at bounding box center [1296, 24] width 28 height 14
